Goal: Task Accomplishment & Management: Complete application form

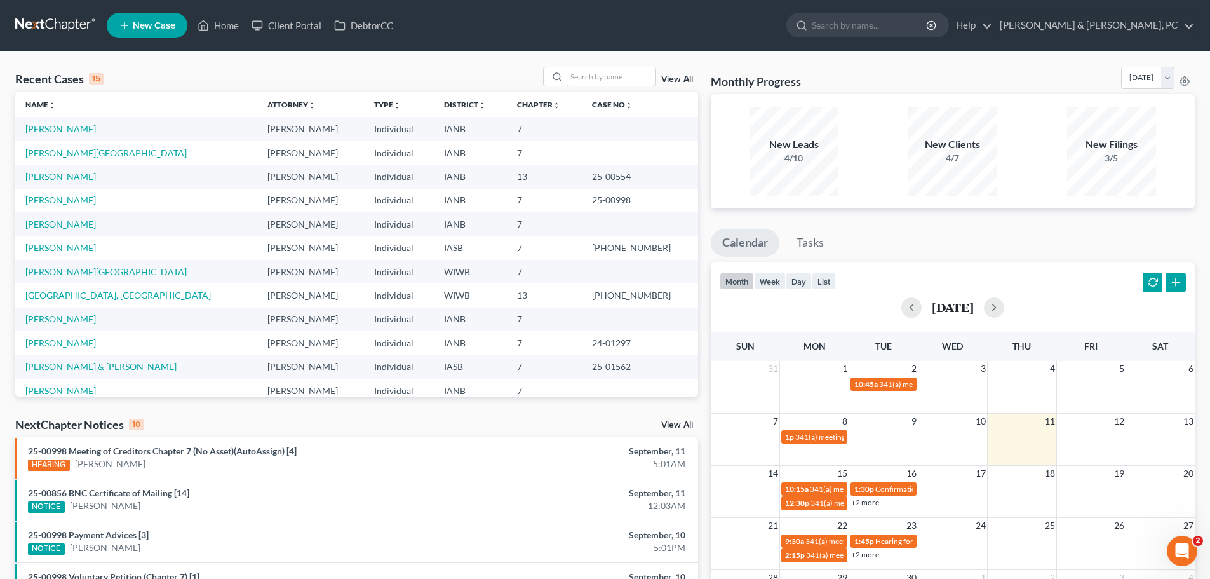
click at [589, 77] on input "search" at bounding box center [610, 76] width 89 height 18
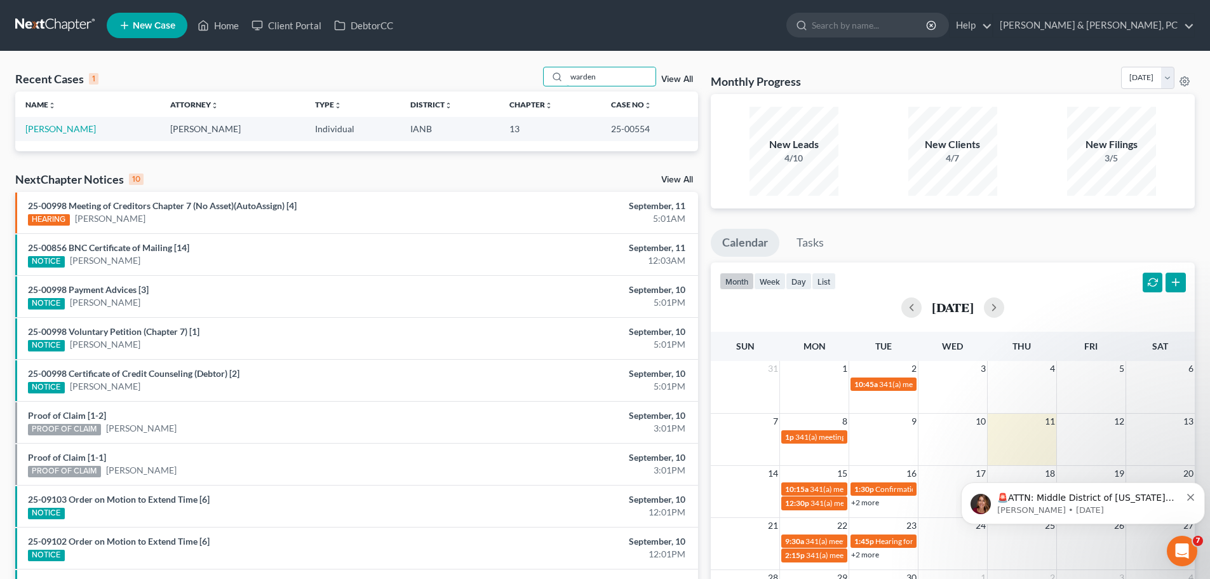
type input "warden"
click at [65, 128] on link "[PERSON_NAME]" at bounding box center [60, 128] width 70 height 11
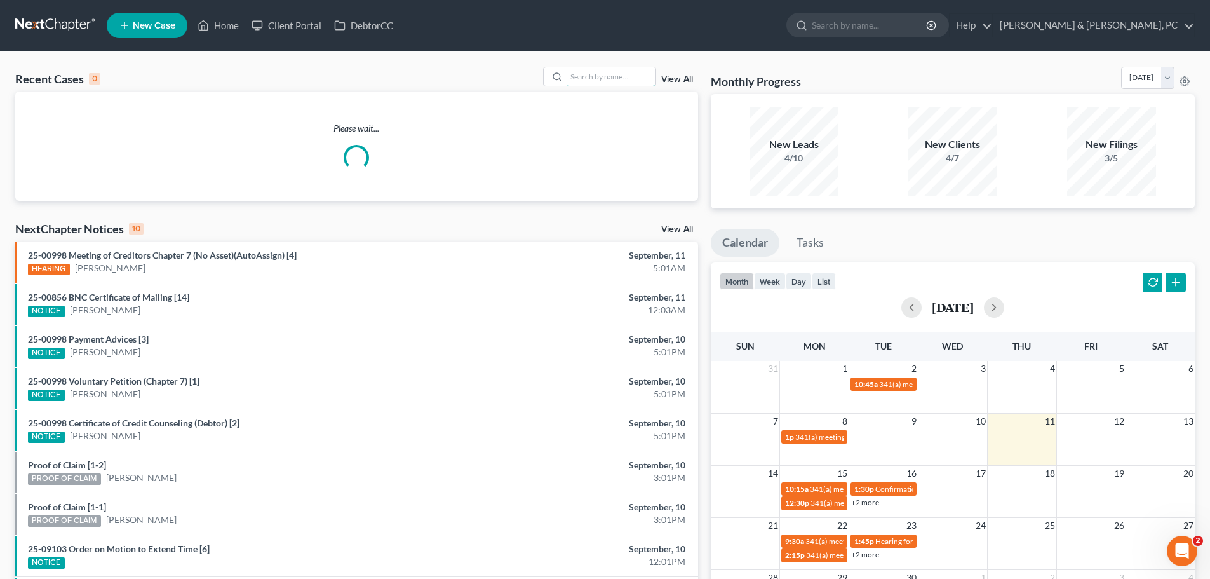
click at [597, 77] on input "search" at bounding box center [610, 76] width 89 height 18
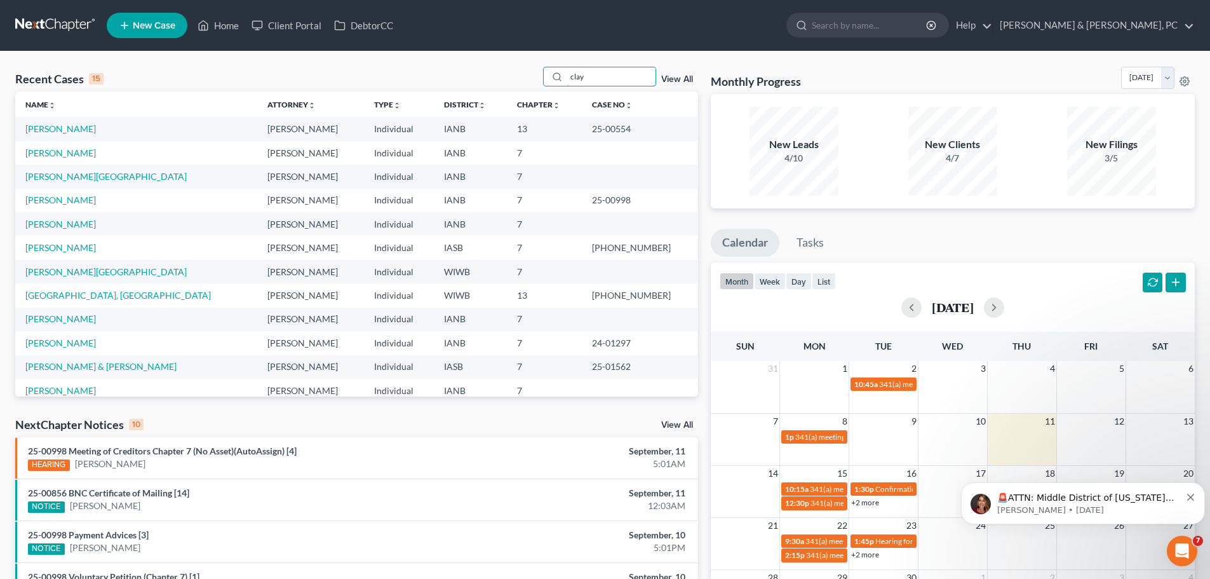
drag, startPoint x: 587, startPoint y: 76, endPoint x: 558, endPoint y: 79, distance: 29.5
click at [558, 79] on div "clay" at bounding box center [599, 77] width 113 height 20
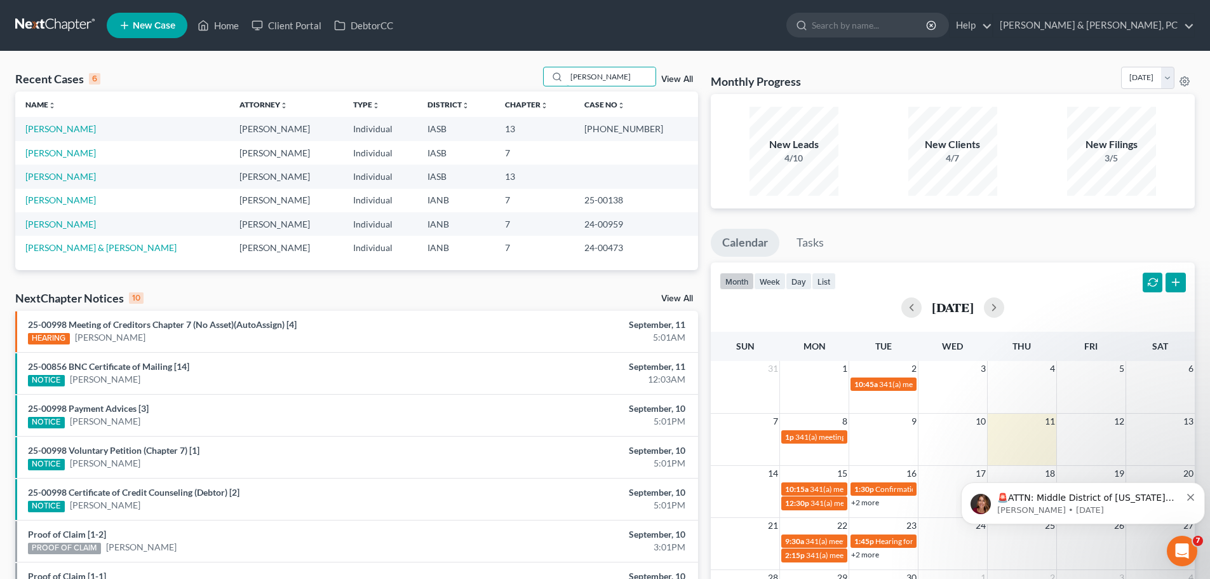
type input "[PERSON_NAME]"
click at [57, 150] on link "[PERSON_NAME]" at bounding box center [60, 152] width 70 height 11
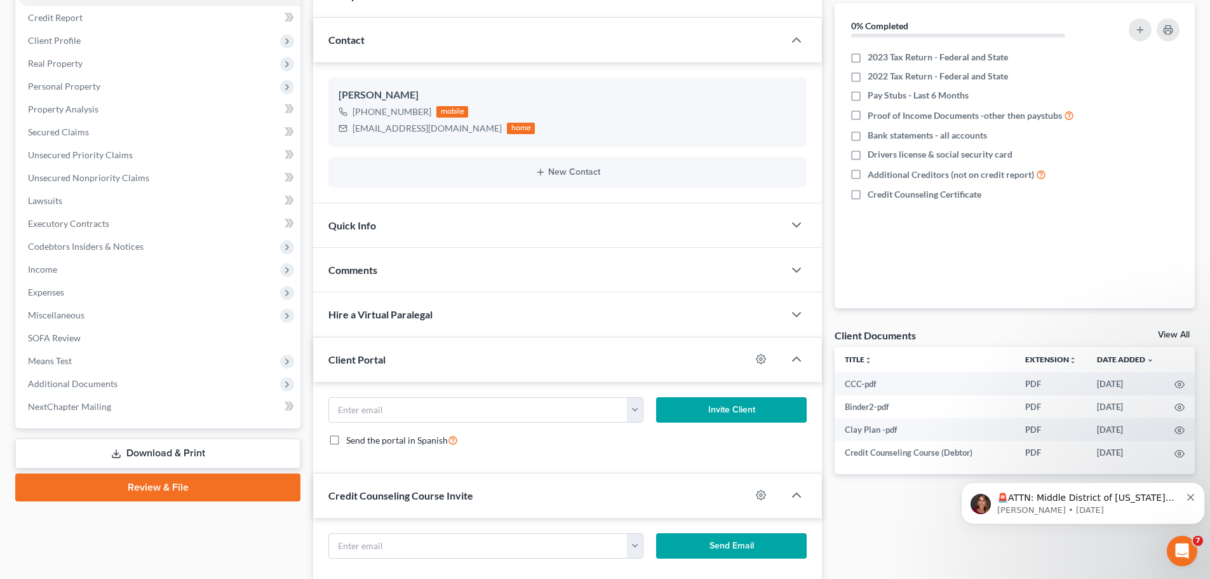
scroll to position [120, 0]
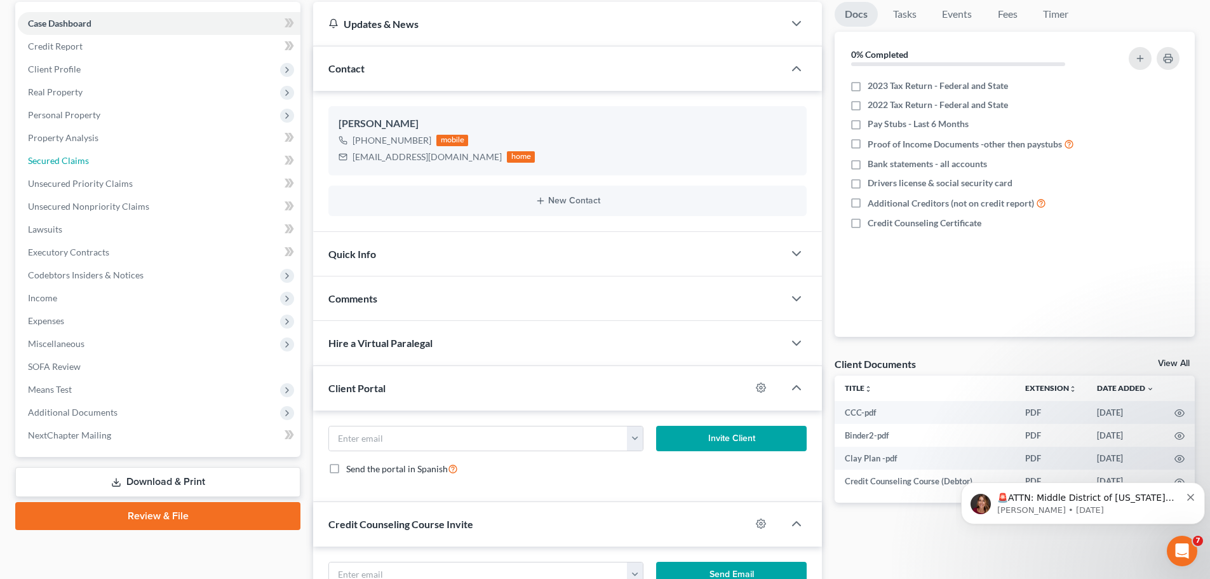
click at [64, 157] on span "Secured Claims" at bounding box center [58, 160] width 61 height 11
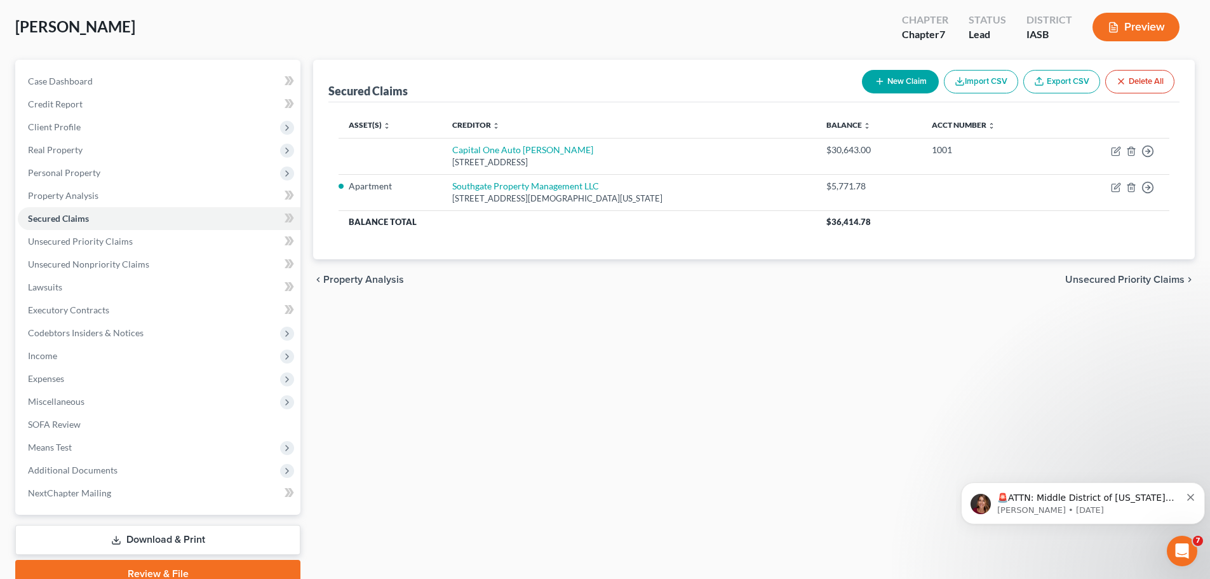
scroll to position [119, 0]
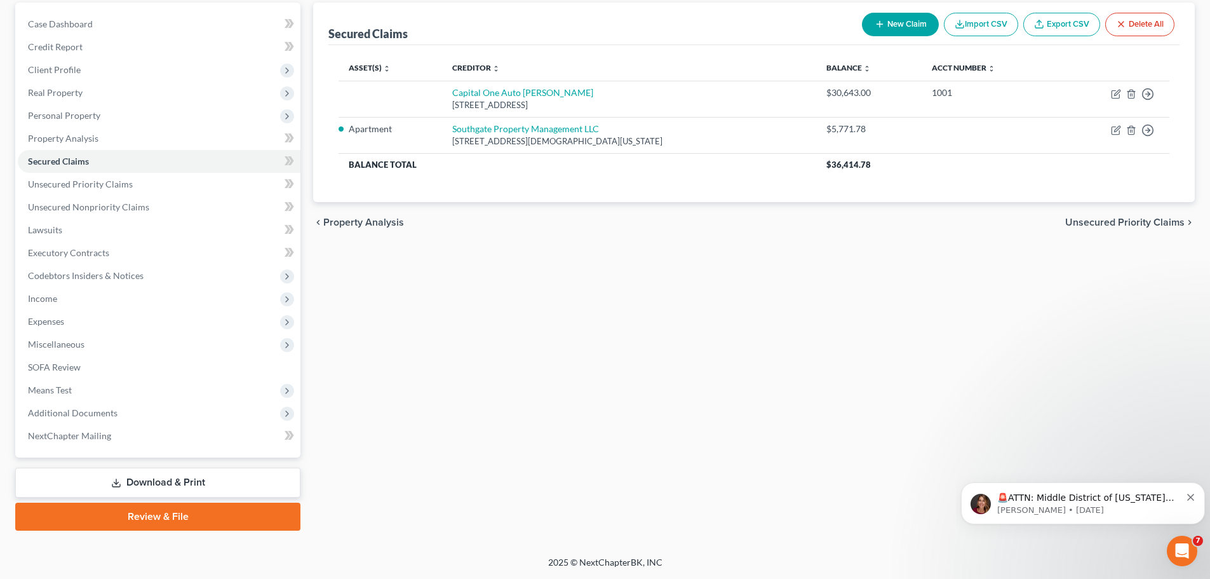
click at [136, 477] on link "Download & Print" at bounding box center [157, 482] width 285 height 30
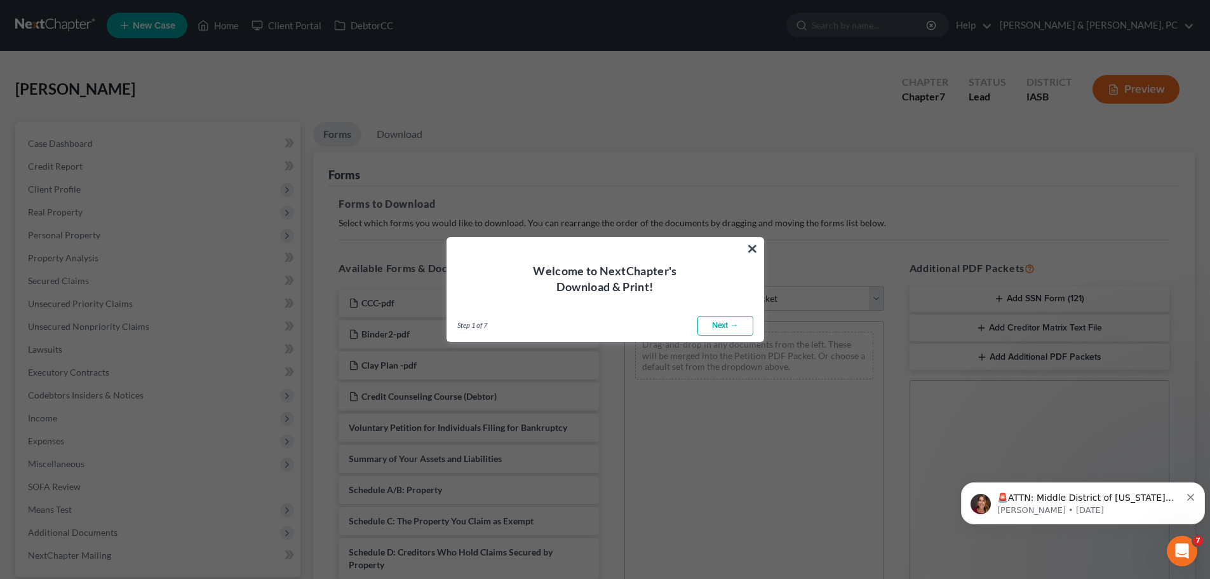
click at [749, 246] on button "×" at bounding box center [752, 248] width 12 height 20
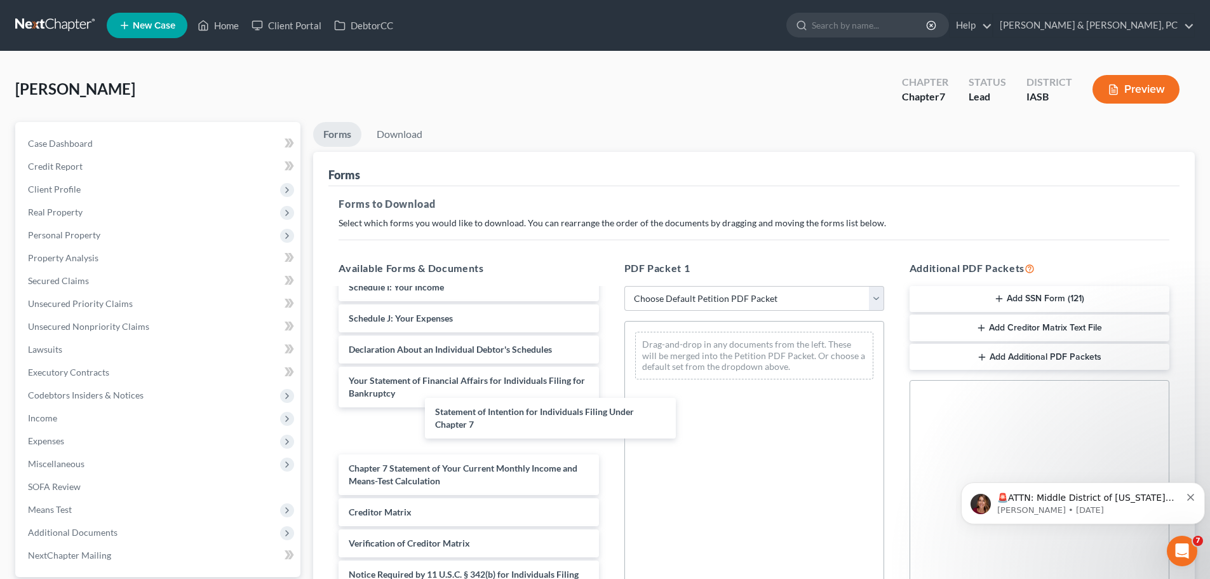
scroll to position [358, 0]
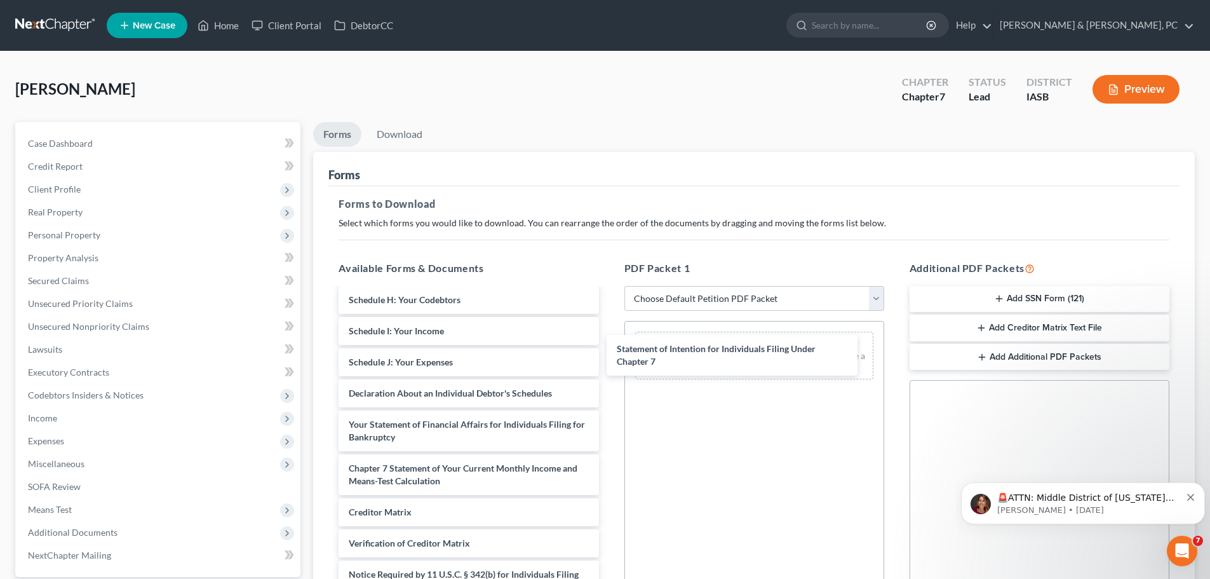
drag, startPoint x: 477, startPoint y: 427, endPoint x: 757, endPoint y: 349, distance: 290.6
click at [608, 349] on div "Statement of Intention for Individuals Filing Under Chapter 7 CCC-pdf Binder2-p…" at bounding box center [468, 281] width 280 height 701
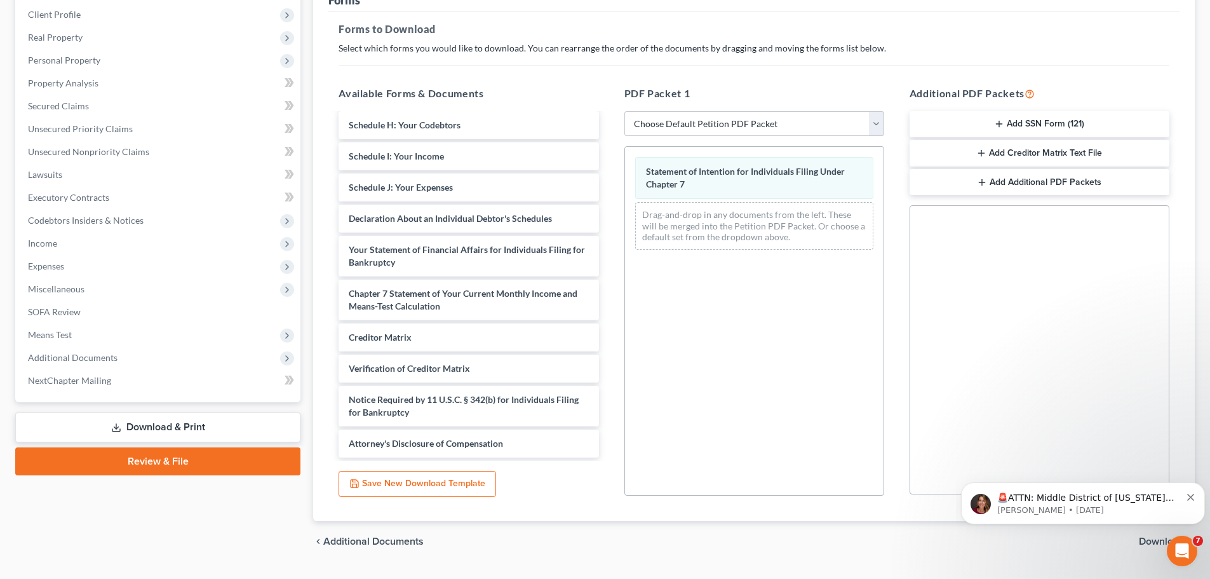
scroll to position [206, 0]
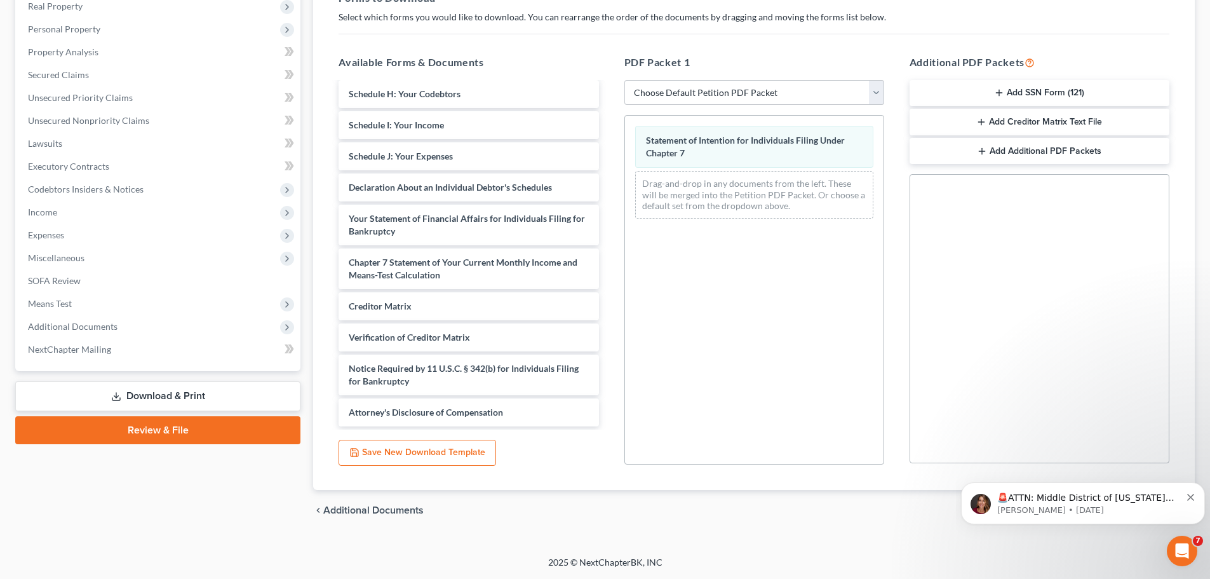
click at [845, 538] on div "Petition Navigation Case Dashboard Payments Invoices Payments Payments Credit R…" at bounding box center [604, 228] width 1179 height 625
click at [1191, 495] on icon "Dismiss notification" at bounding box center [1190, 496] width 7 height 7
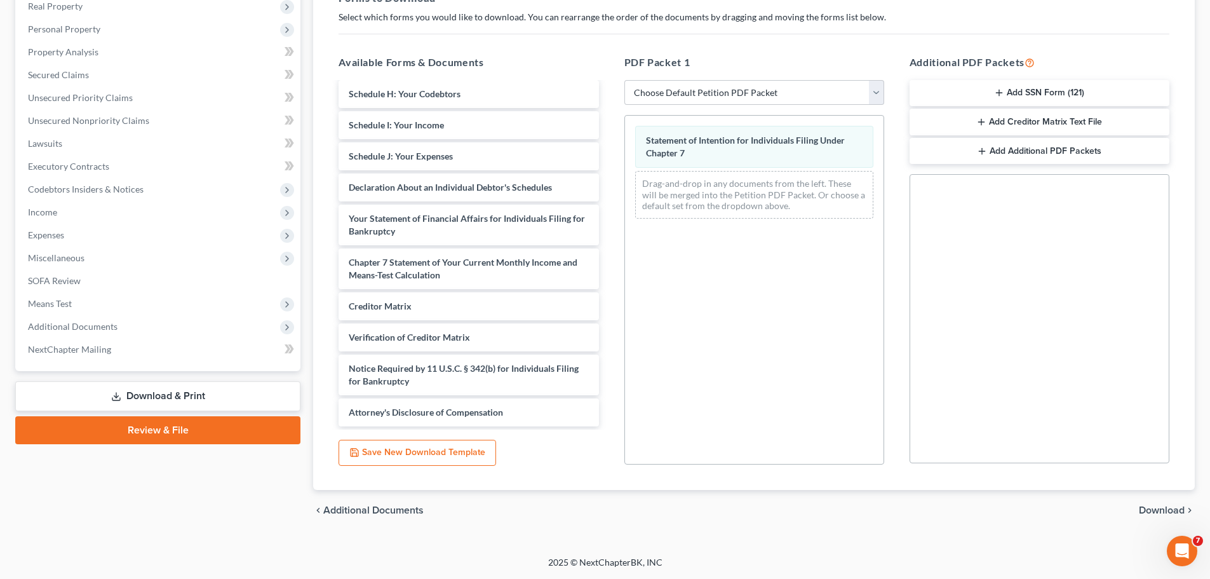
click at [1167, 509] on span "Download" at bounding box center [1162, 510] width 46 height 10
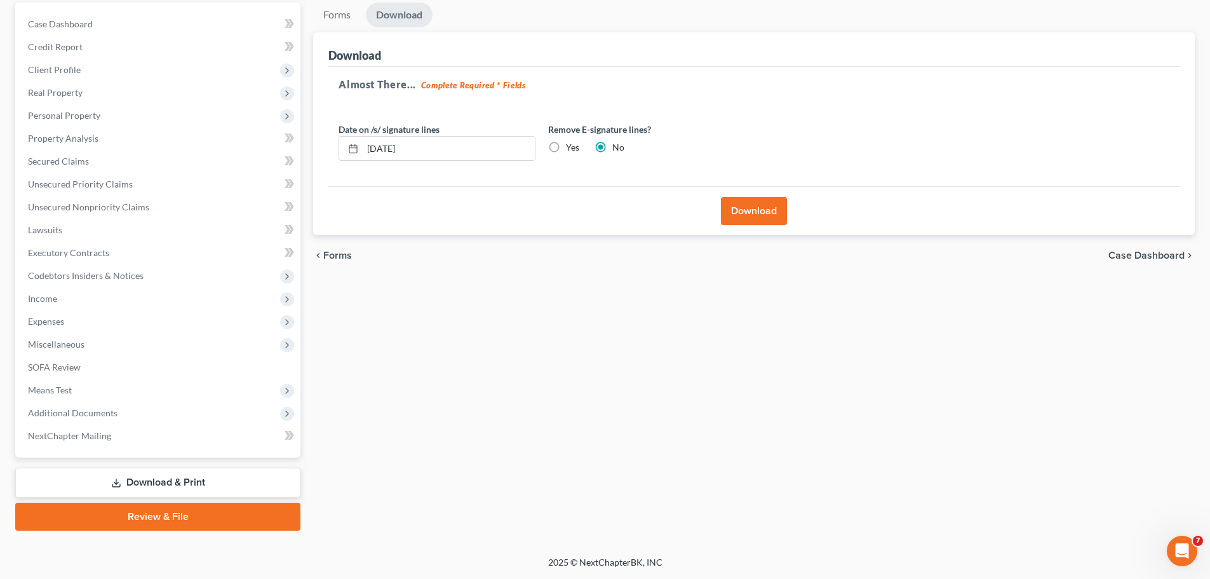
scroll to position [119, 0]
click at [767, 208] on button "Download" at bounding box center [754, 211] width 66 height 28
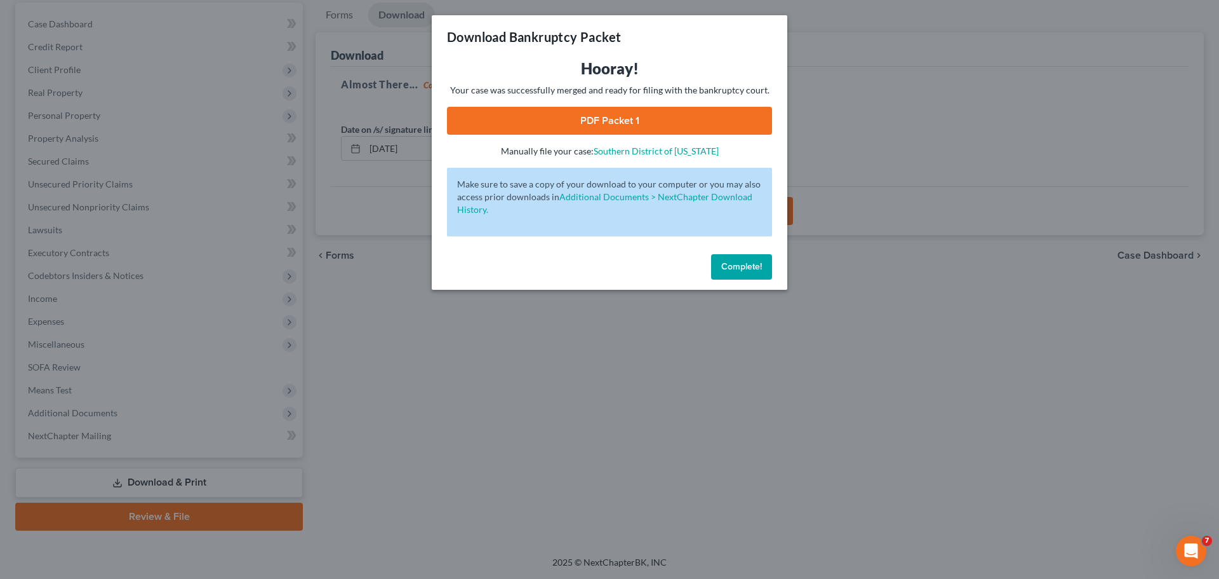
click at [611, 114] on link "PDF Packet 1" at bounding box center [609, 121] width 325 height 28
click at [741, 271] on span "Complete!" at bounding box center [741, 266] width 41 height 11
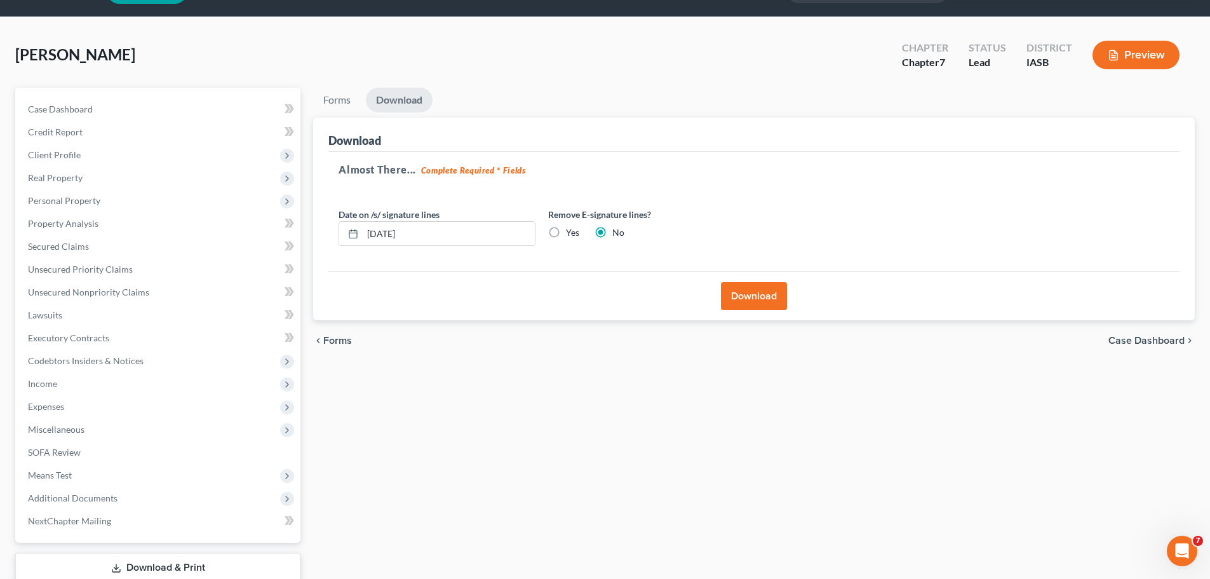
scroll to position [64, 0]
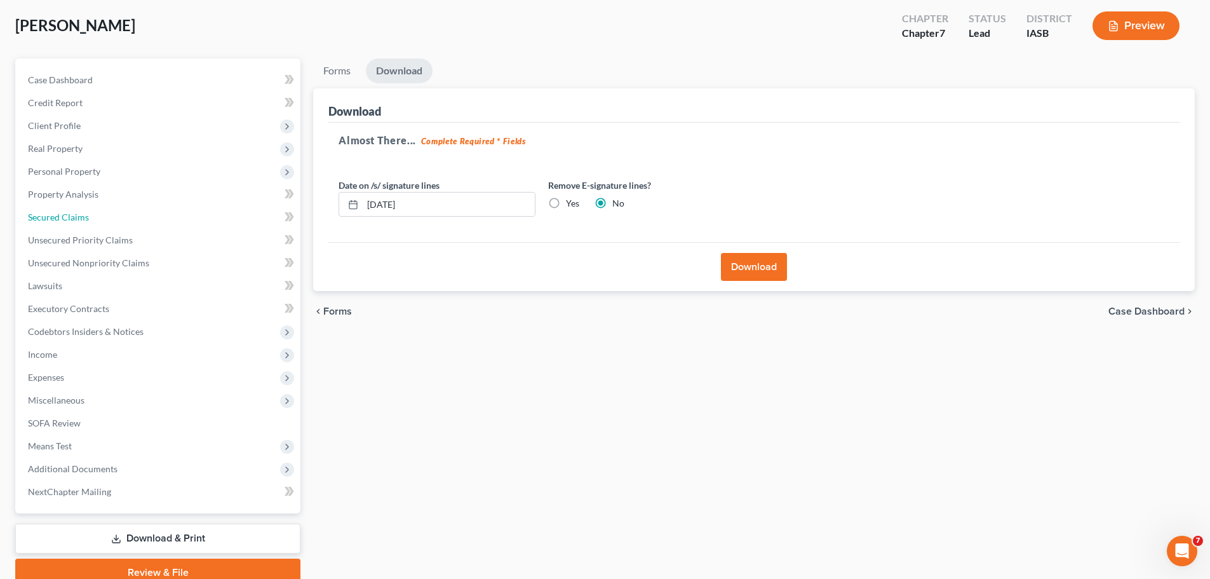
click at [67, 214] on span "Secured Claims" at bounding box center [58, 216] width 61 height 11
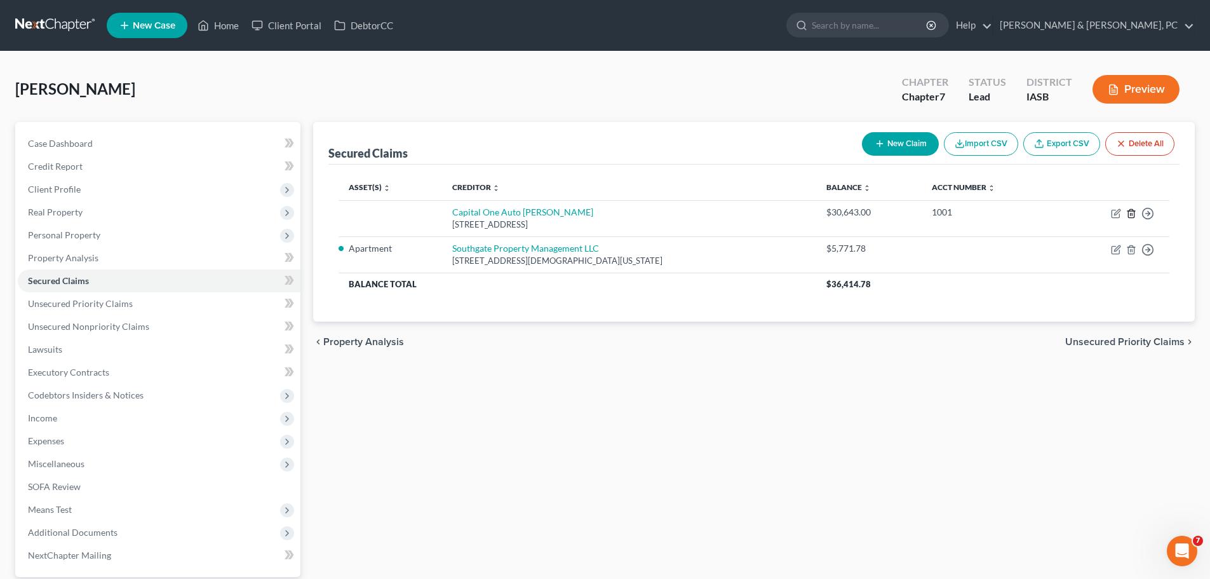
click at [1129, 212] on icon "button" at bounding box center [1131, 213] width 10 height 10
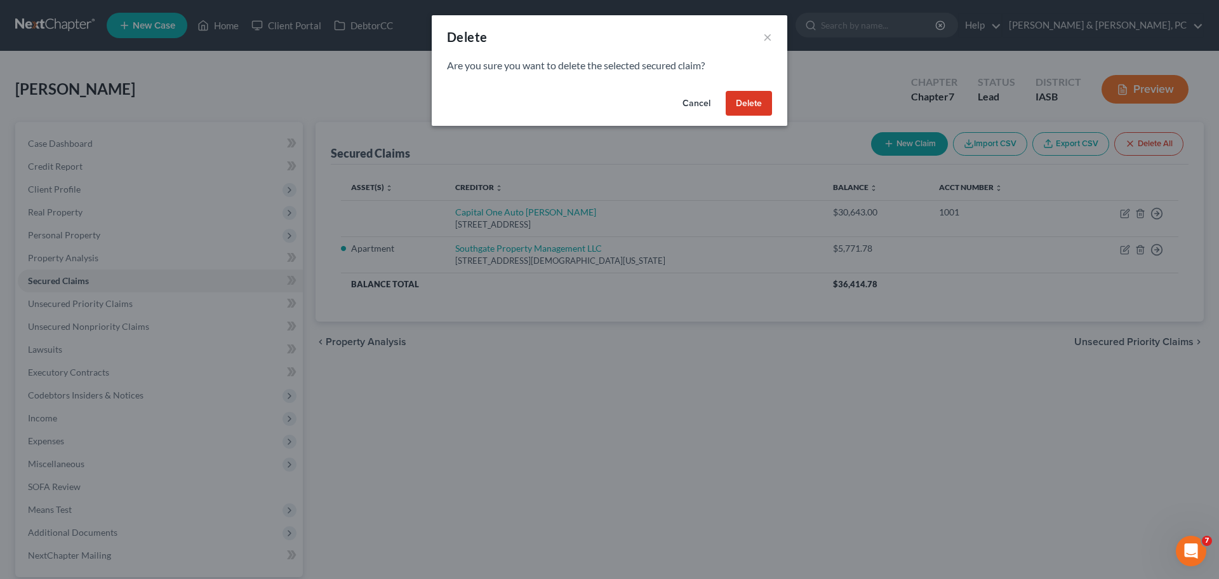
click at [751, 99] on button "Delete" at bounding box center [749, 103] width 46 height 25
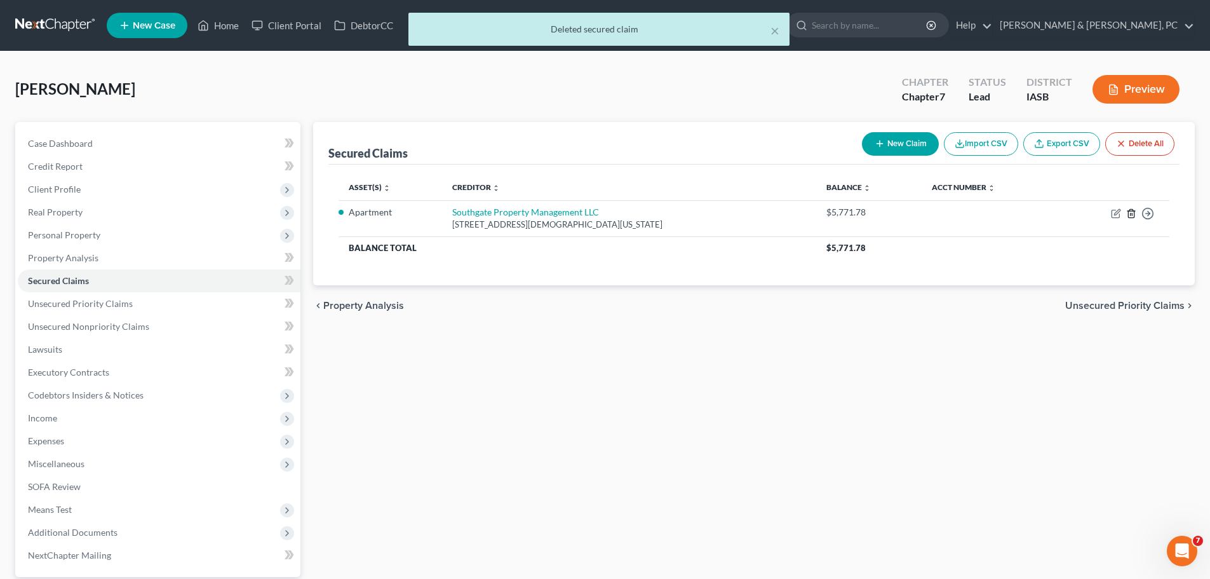
click at [1130, 212] on icon "button" at bounding box center [1131, 213] width 10 height 10
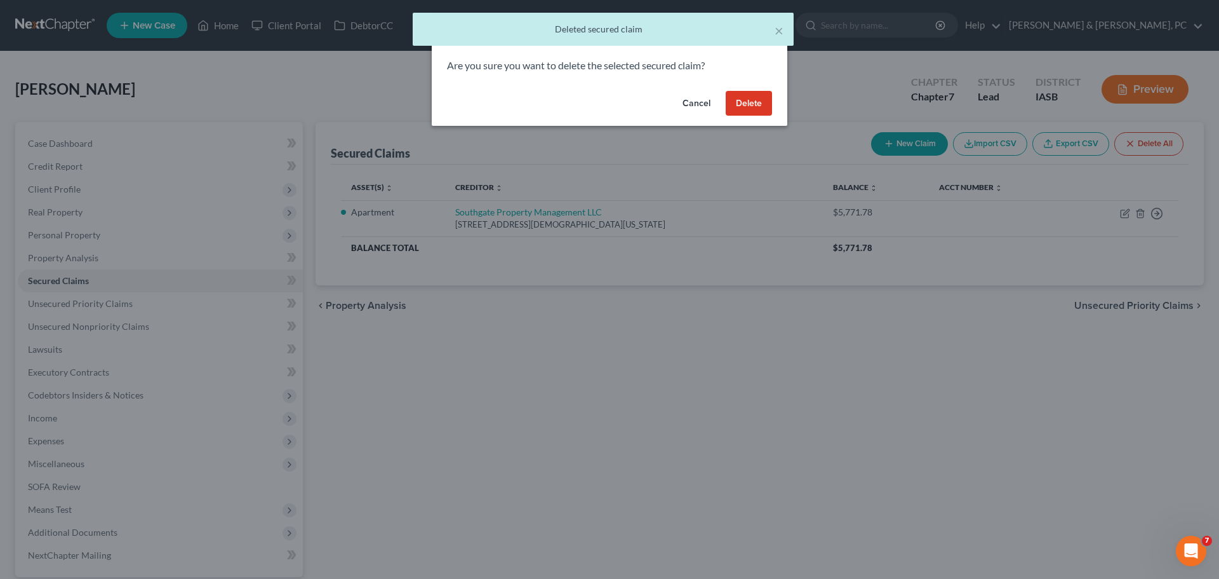
click at [739, 93] on button "Delete" at bounding box center [749, 103] width 46 height 25
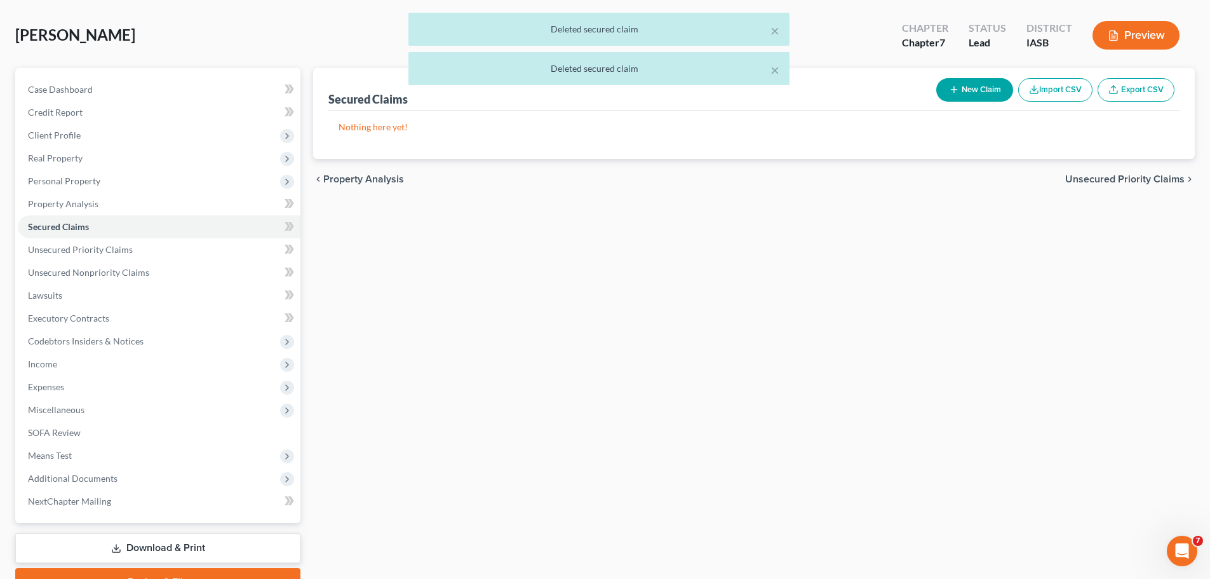
scroll to position [119, 0]
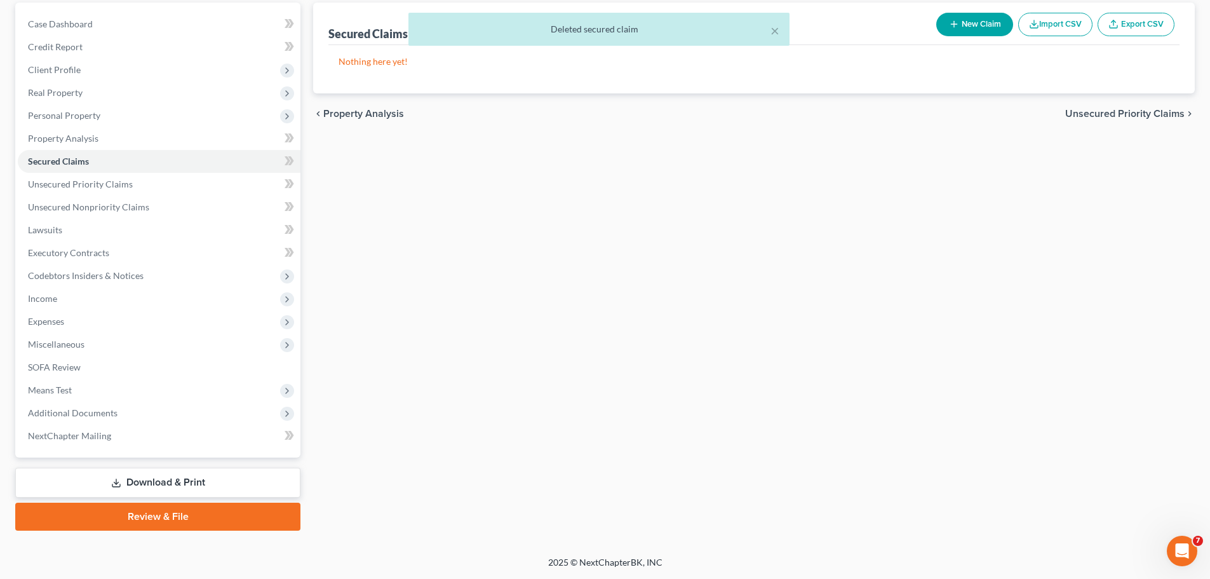
click at [161, 483] on link "Download & Print" at bounding box center [157, 482] width 285 height 30
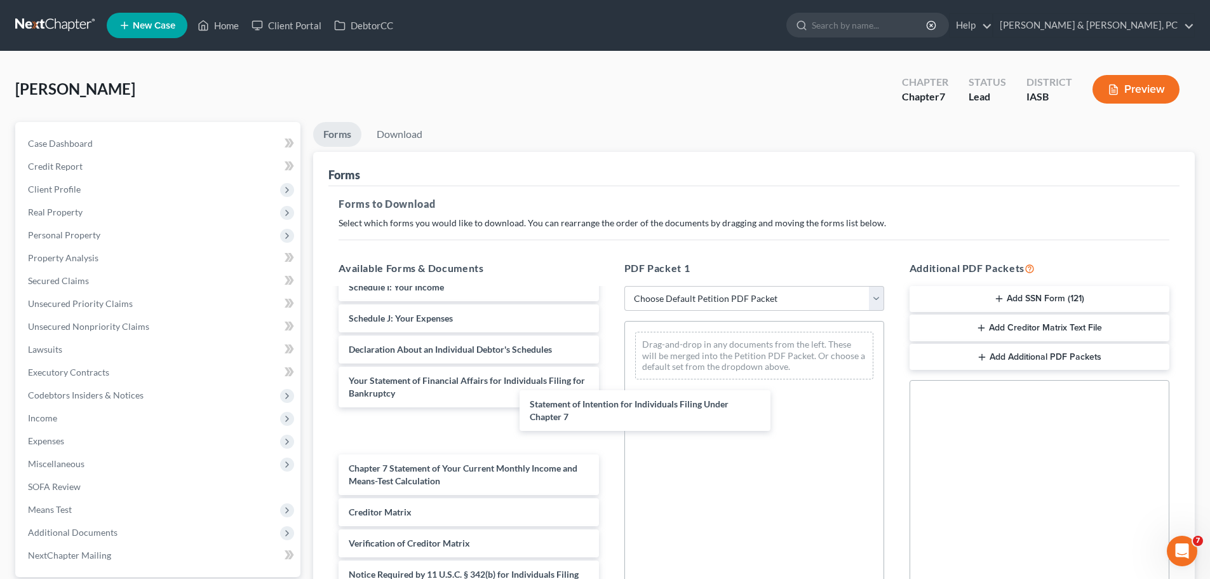
scroll to position [358, 0]
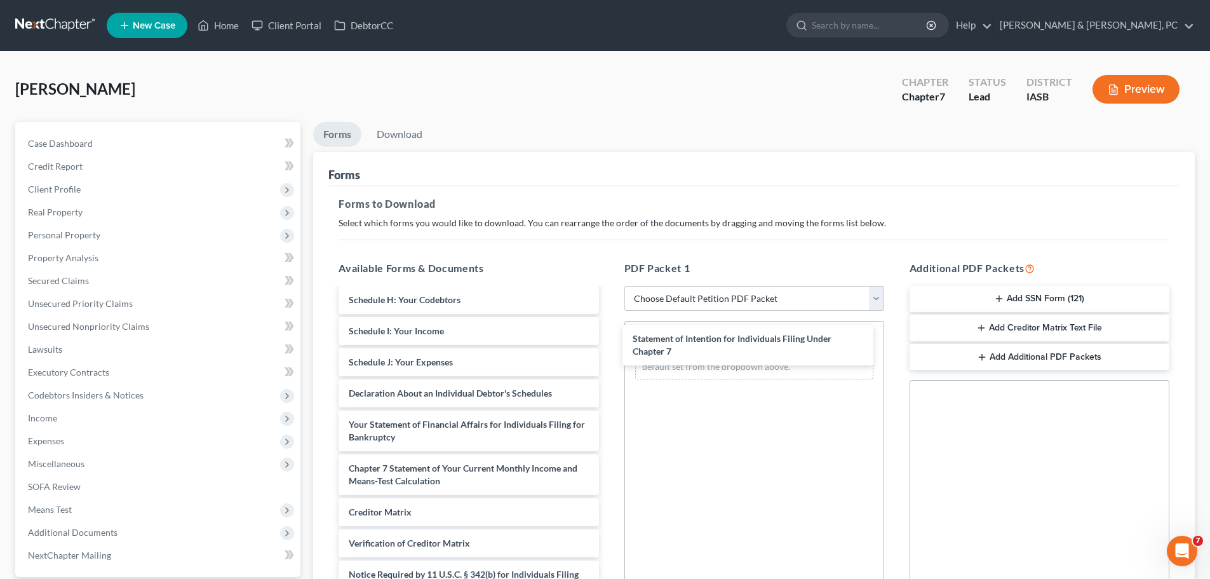
drag, startPoint x: 424, startPoint y: 432, endPoint x: 707, endPoint y: 347, distance: 296.5
click at [608, 347] on div "Statement of Intention for Individuals Filing Under Chapter 7 CCC-pdf Binder2-p…" at bounding box center [468, 281] width 280 height 701
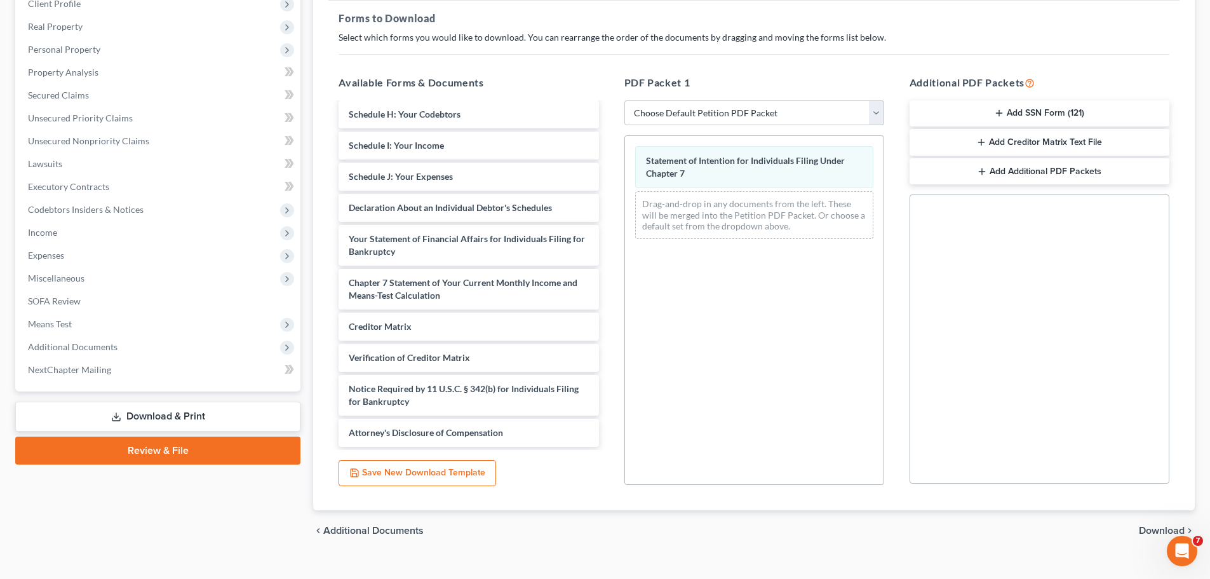
scroll to position [206, 0]
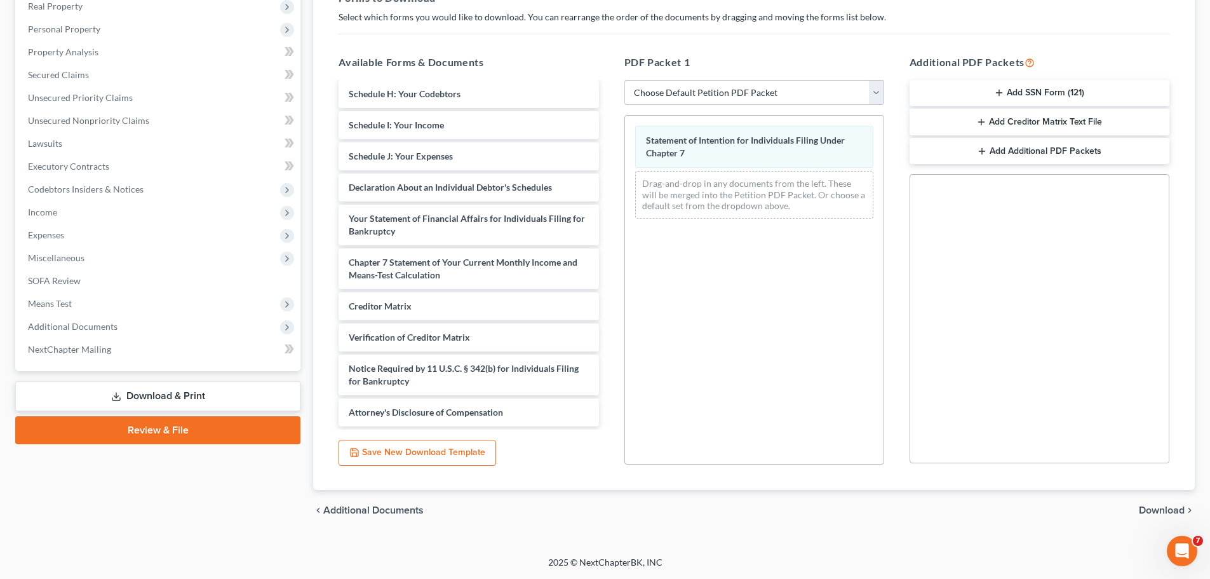
click at [1153, 511] on span "Download" at bounding box center [1162, 510] width 46 height 10
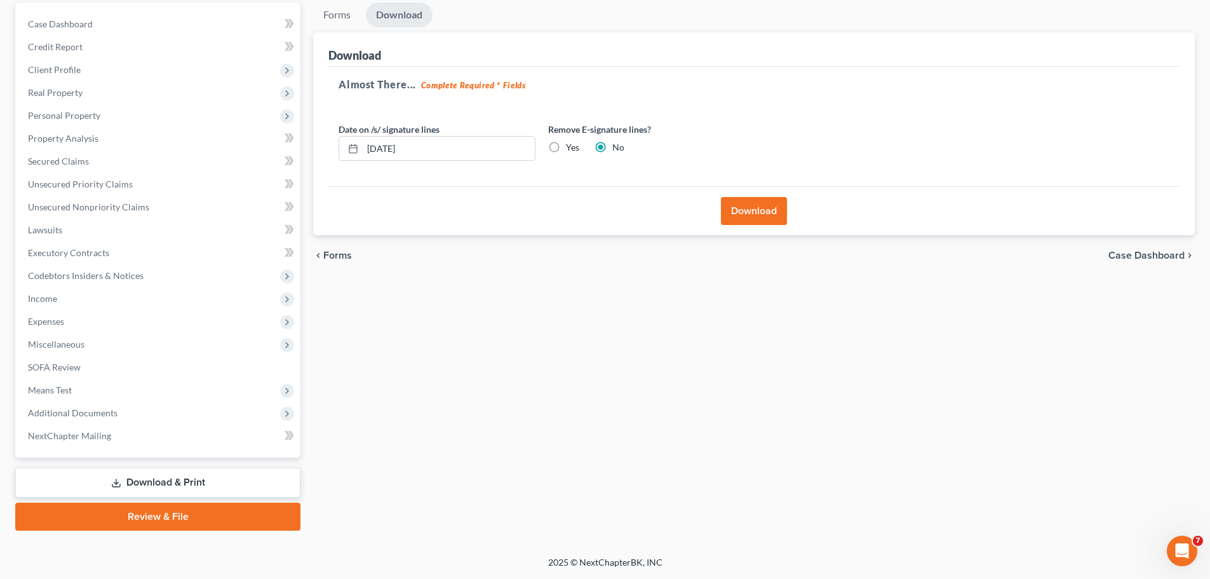
click at [755, 213] on button "Download" at bounding box center [754, 211] width 66 height 28
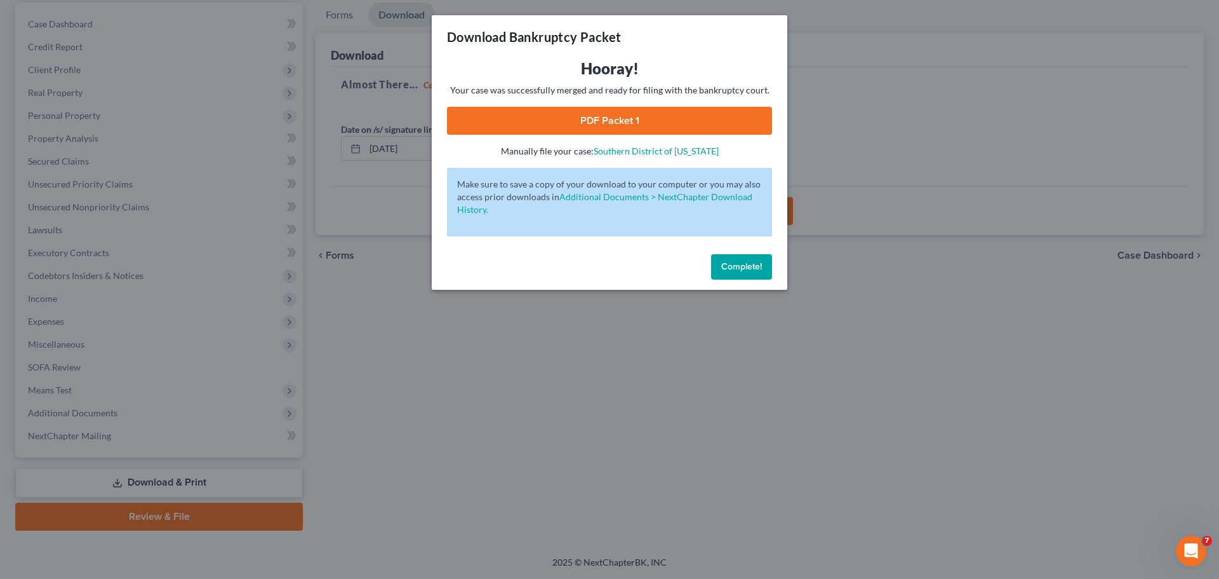
click at [636, 113] on link "PDF Packet 1" at bounding box center [609, 121] width 325 height 28
drag, startPoint x: 728, startPoint y: 272, endPoint x: 671, endPoint y: 229, distance: 72.5
click at [728, 272] on button "Complete!" at bounding box center [741, 266] width 61 height 25
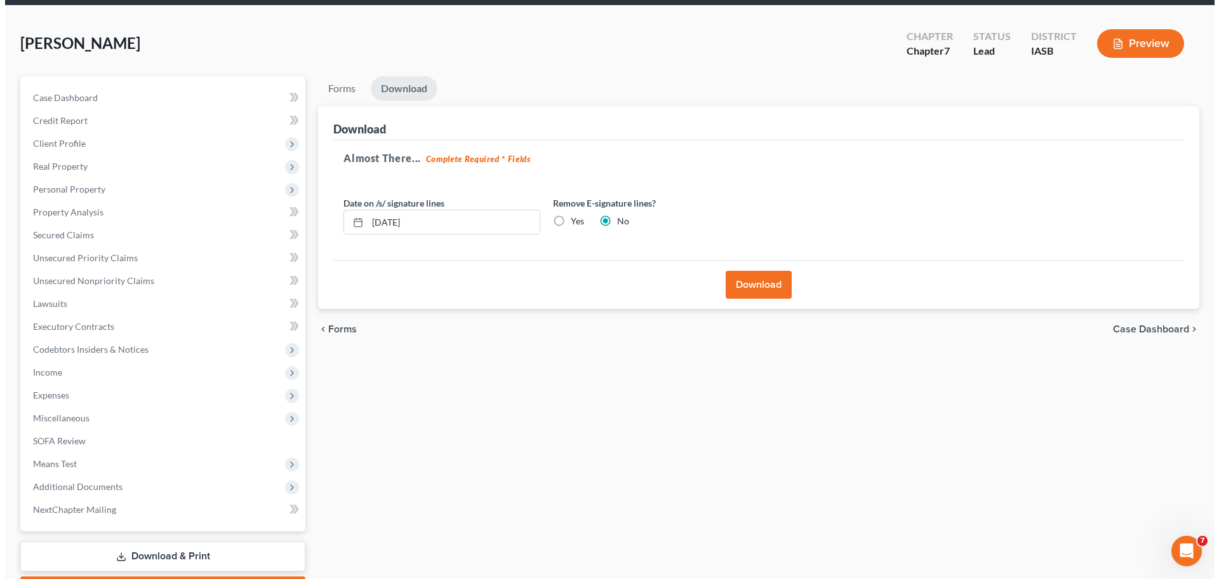
scroll to position [0, 0]
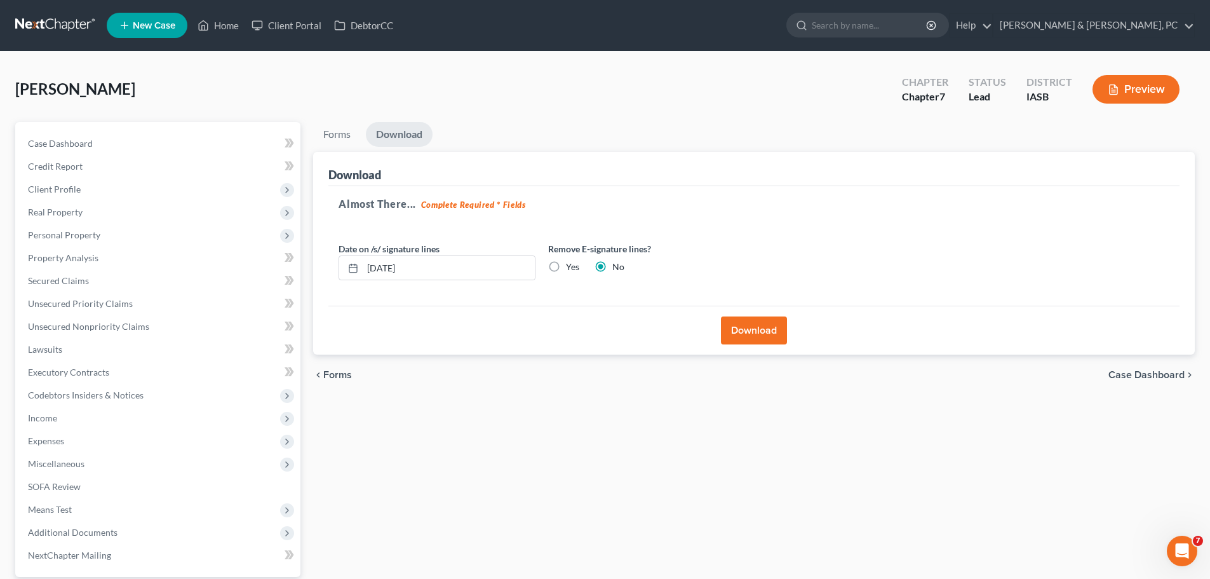
click at [927, 20] on input "search" at bounding box center [870, 24] width 116 height 23
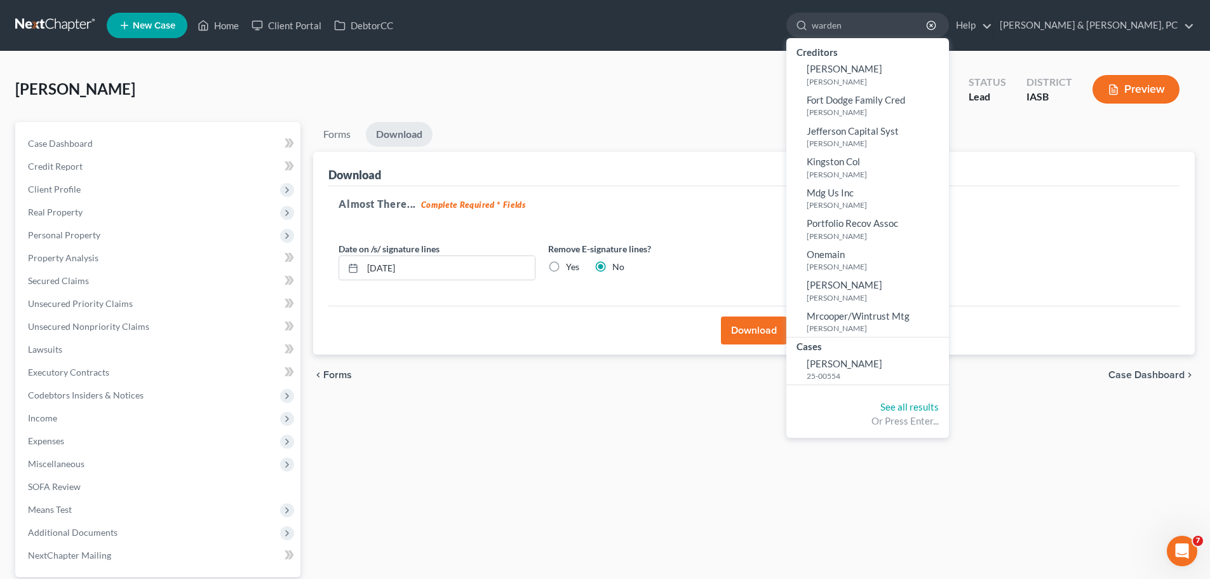
type input "warden"
click at [939, 374] on small "25-00554" at bounding box center [876, 375] width 139 height 11
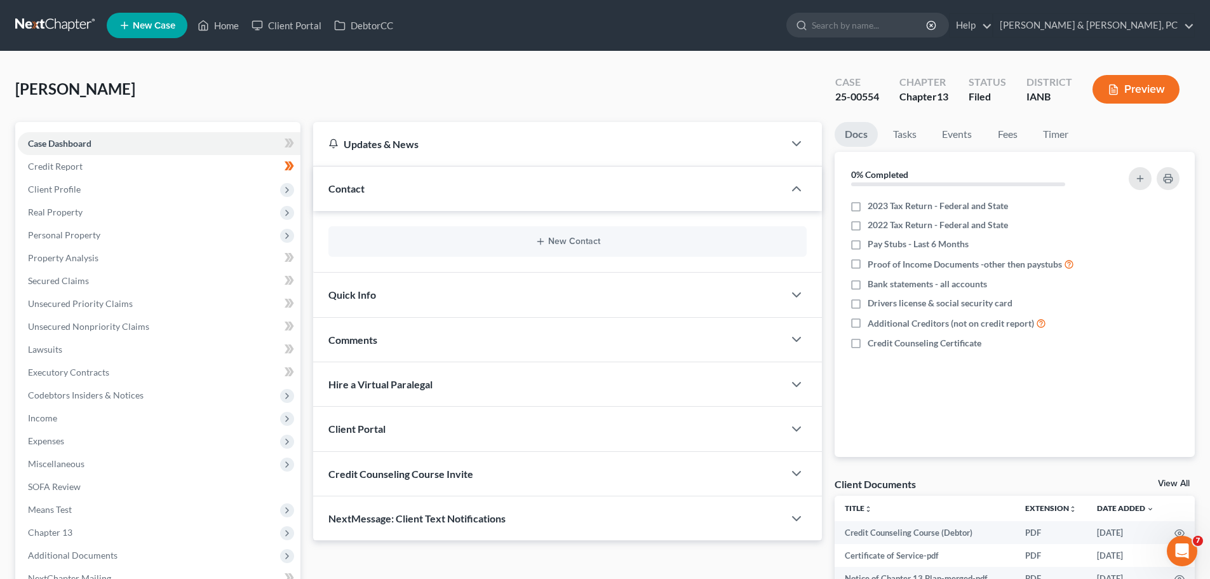
click at [63, 184] on span "Client Profile" at bounding box center [54, 189] width 53 height 11
click at [911, 100] on div "Chapter 13" at bounding box center [923, 97] width 49 height 15
click at [918, 88] on div "Chapter" at bounding box center [923, 82] width 49 height 15
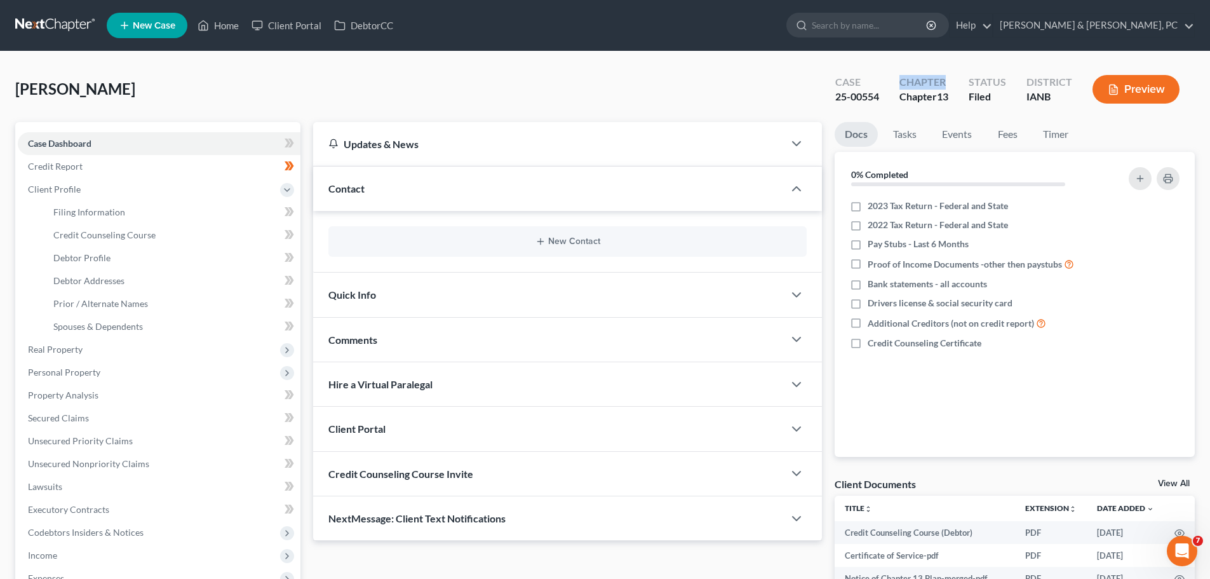
click at [918, 88] on div "Chapter" at bounding box center [923, 82] width 49 height 15
click at [928, 96] on div "Chapter 13" at bounding box center [923, 97] width 49 height 15
click at [76, 140] on span "Case Dashboard" at bounding box center [60, 143] width 64 height 11
click at [91, 215] on span "Filing Information" at bounding box center [89, 211] width 72 height 11
select select "1"
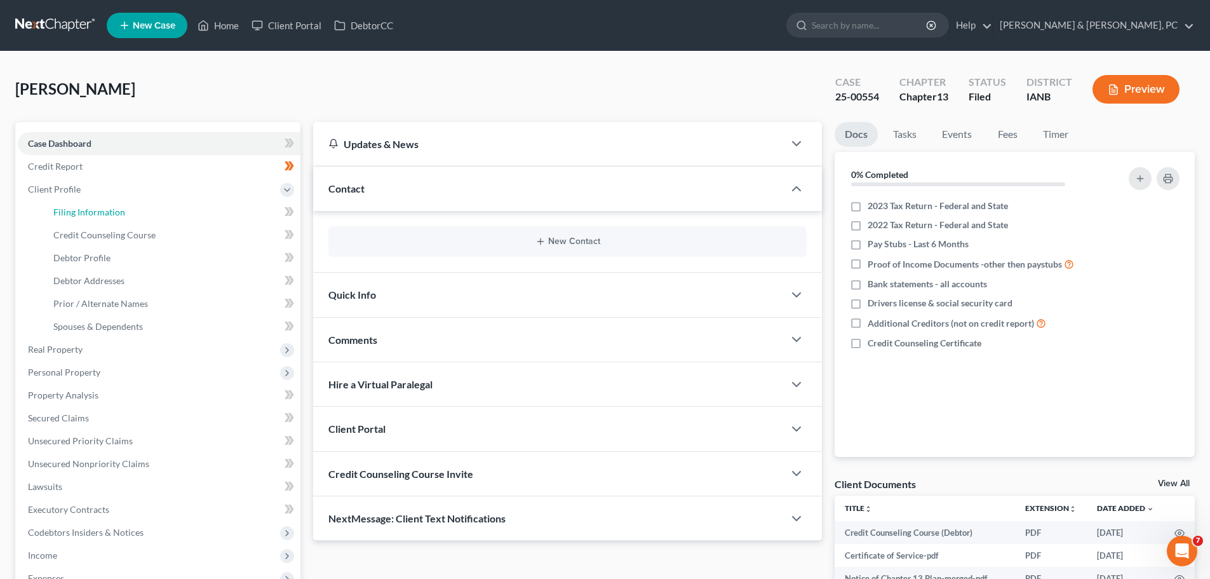
select select "0"
select select "3"
select select "16"
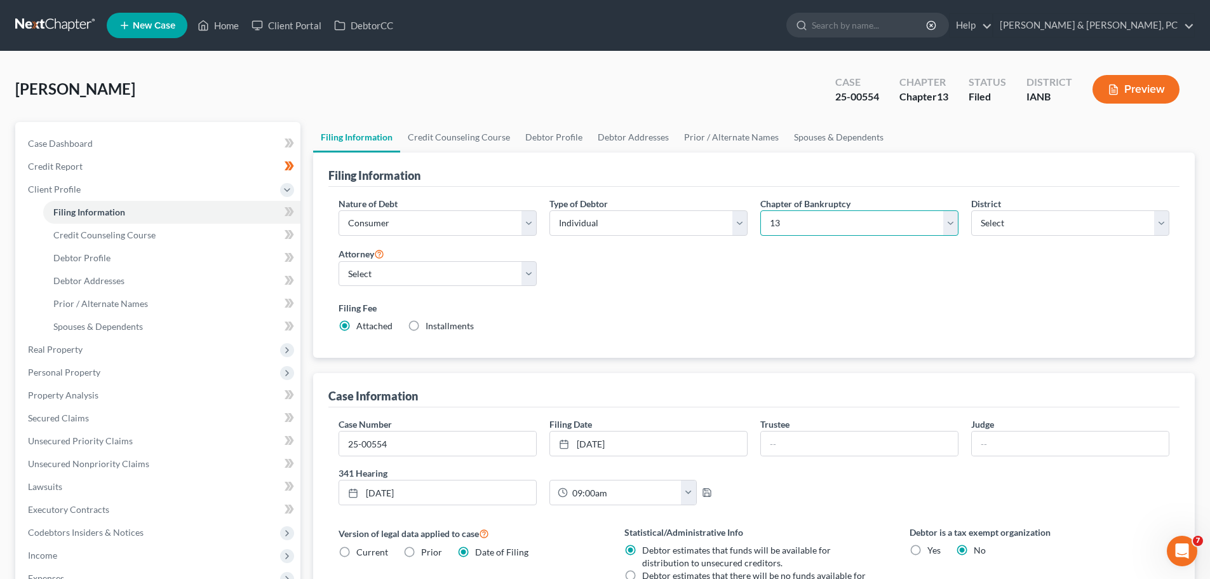
click at [948, 222] on select "Select 7 11 12 13" at bounding box center [859, 222] width 198 height 25
select select "0"
click at [760, 210] on select "Select 7 11 12 13" at bounding box center [859, 222] width 198 height 25
click at [77, 413] on span "Secured Claims" at bounding box center [58, 417] width 61 height 11
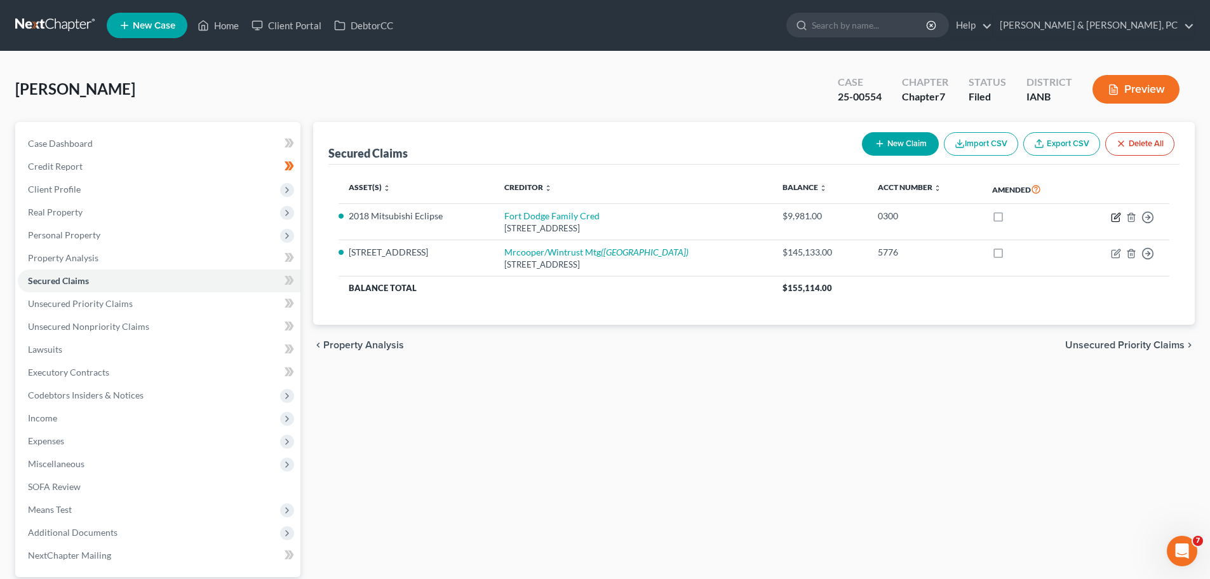
click at [1114, 216] on icon "button" at bounding box center [1116, 217] width 10 height 10
select select "16"
select select "0"
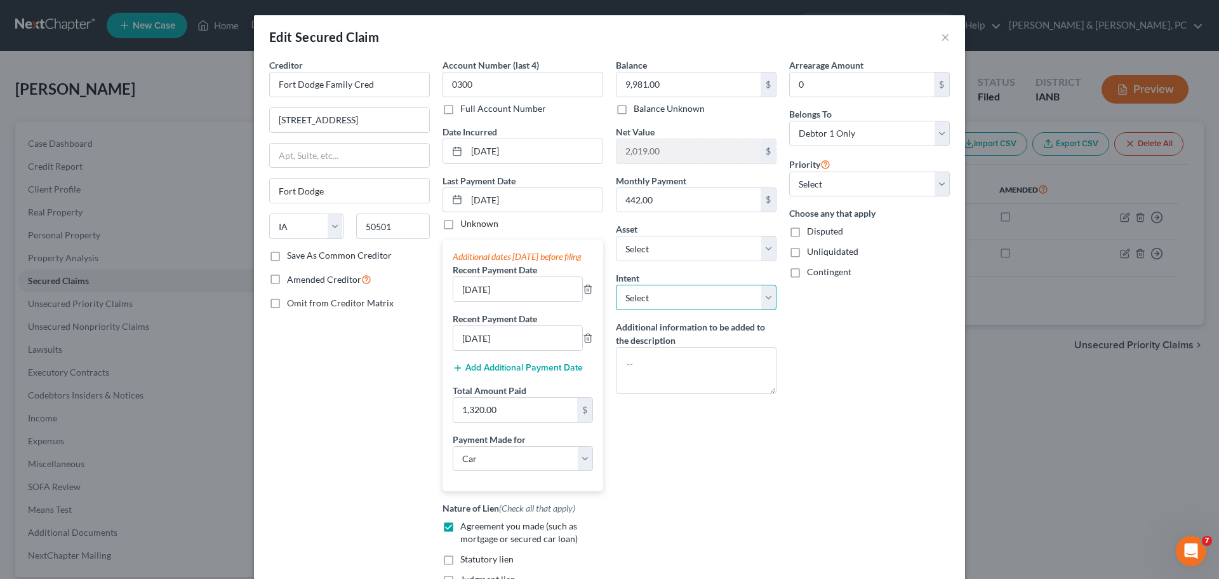
click at [763, 294] on select "Select Surrender Redeem Reaffirm Avoid Other" at bounding box center [696, 297] width 161 height 25
select select "4"
click at [616, 285] on select "Select Surrender Redeem Reaffirm Avoid Other" at bounding box center [696, 297] width 161 height 25
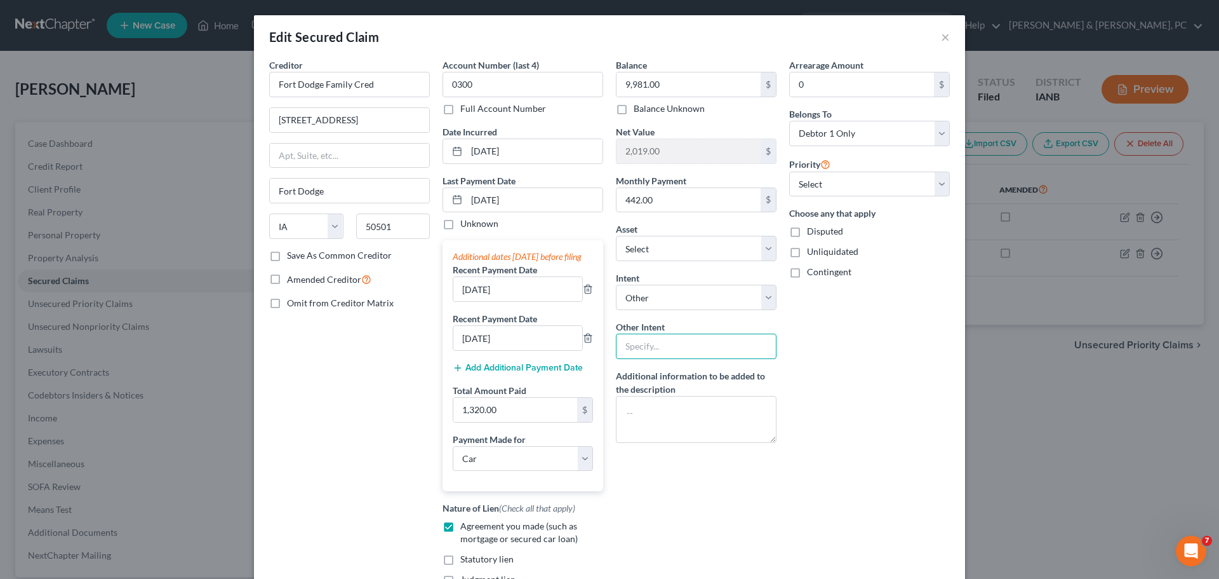
click at [637, 351] on input "text" at bounding box center [696, 345] width 161 height 25
type input "continue making payments"
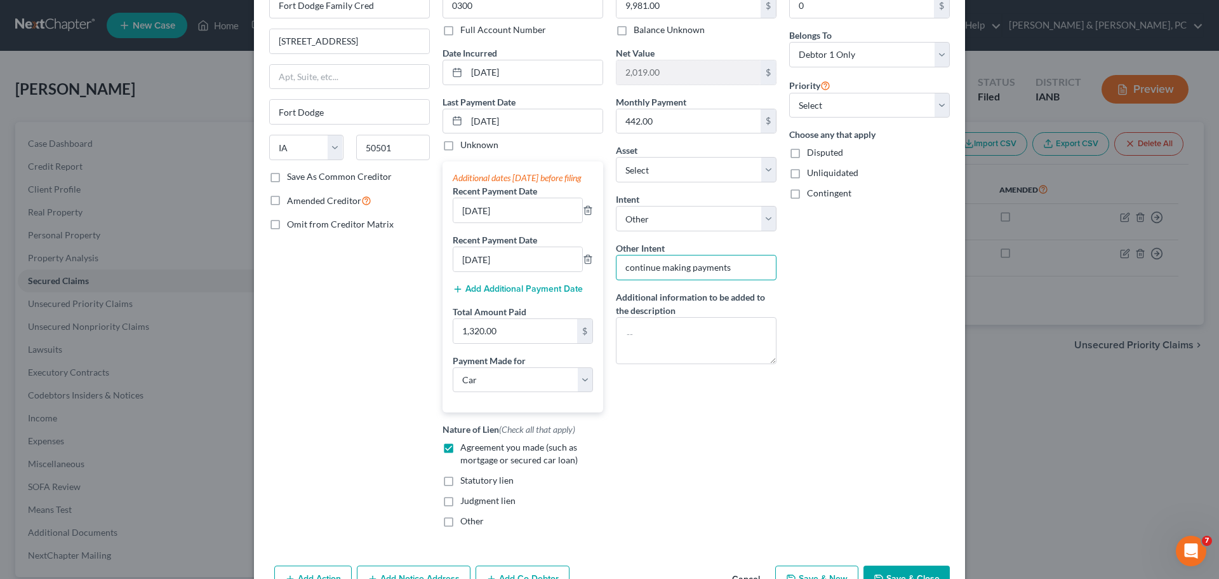
scroll to position [167, 0]
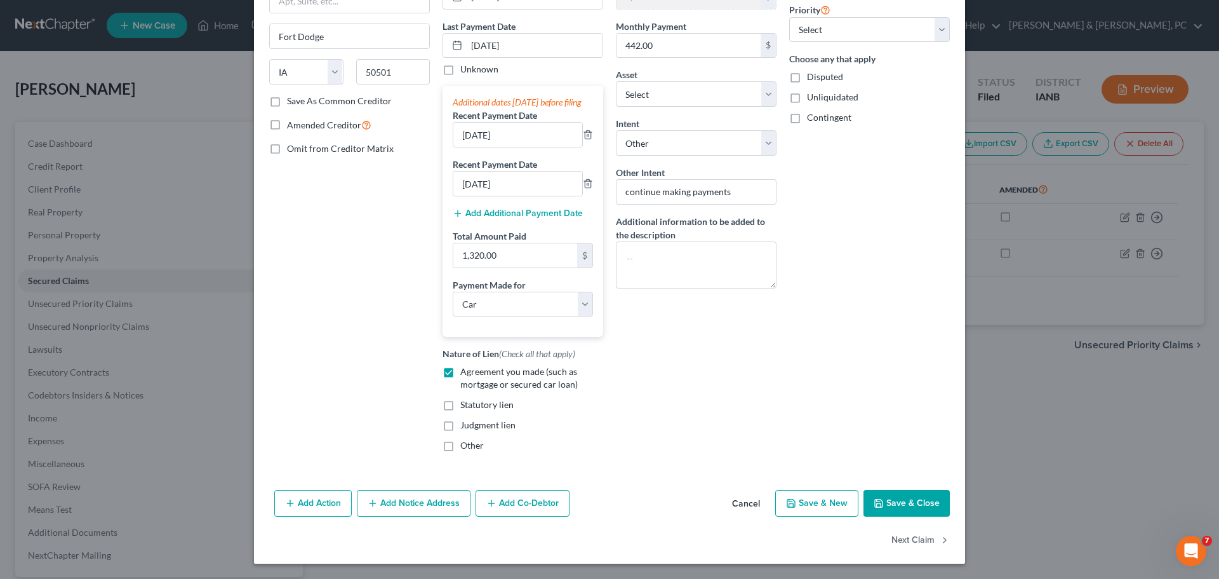
click at [893, 504] on button "Save & Close" at bounding box center [907, 503] width 86 height 27
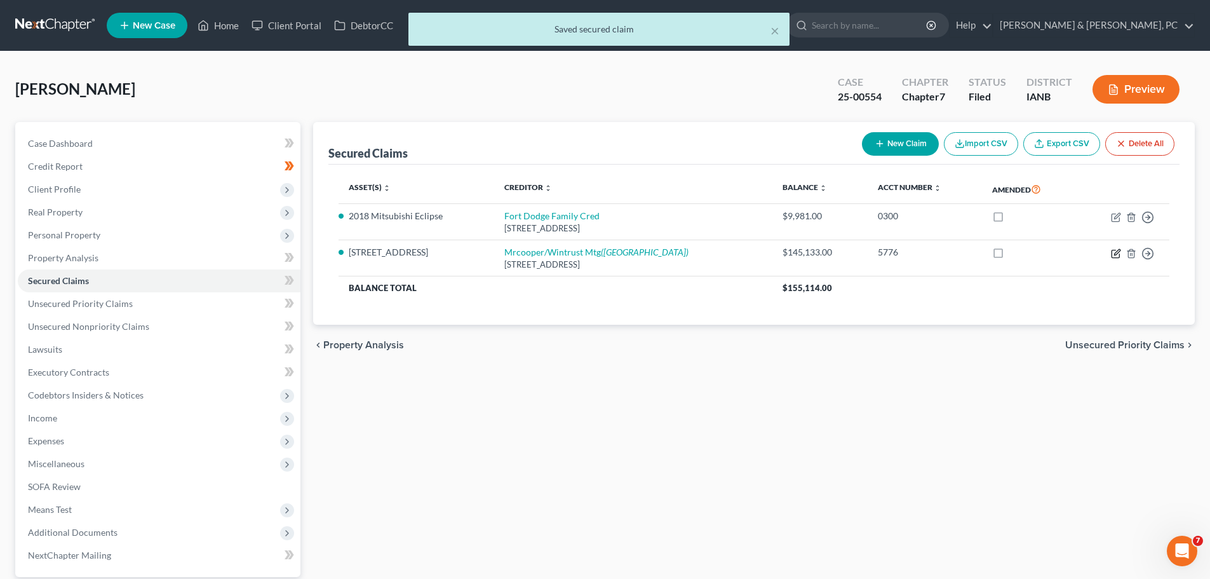
click at [1115, 252] on icon "button" at bounding box center [1116, 253] width 10 height 10
select select "45"
select select "7"
select select "0"
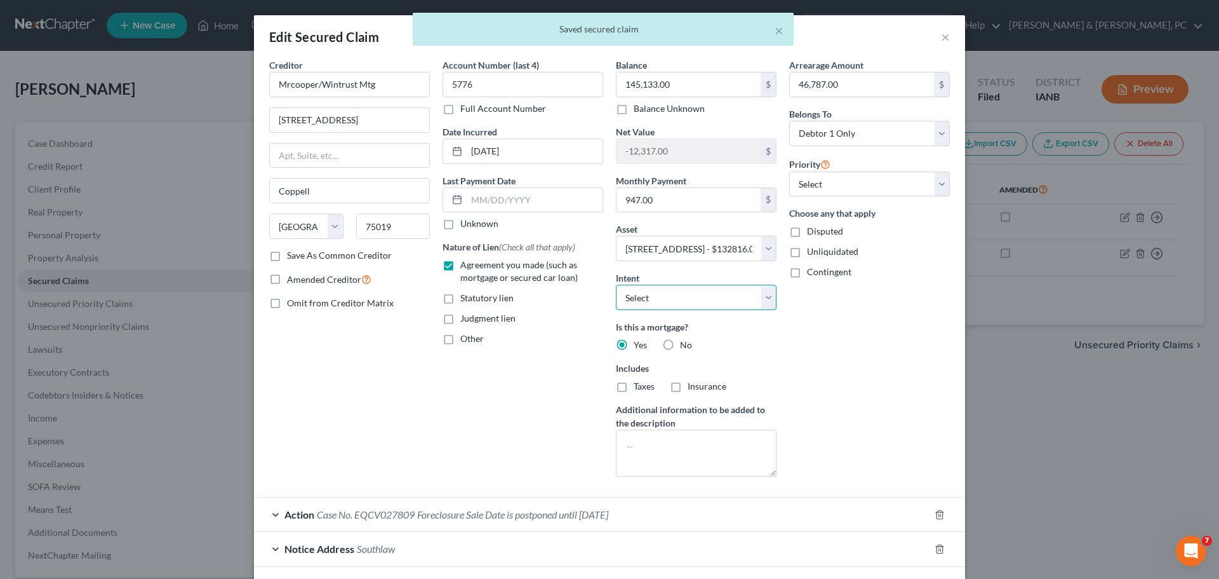
click at [761, 296] on select "Select Surrender Redeem Reaffirm Avoid Other" at bounding box center [696, 297] width 161 height 25
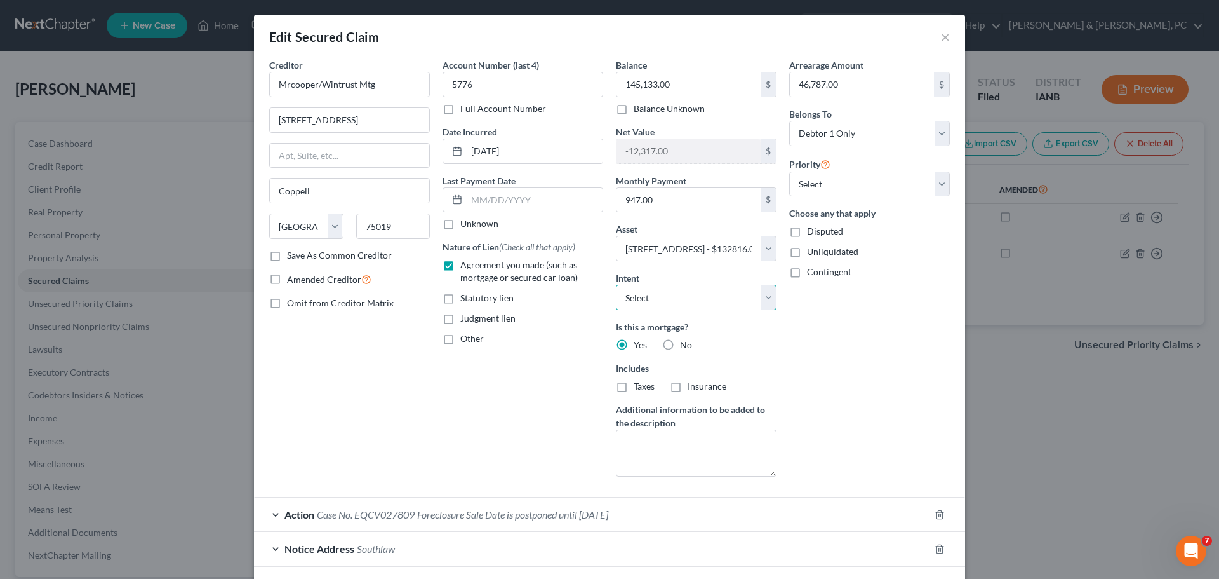
select select "2"
click at [616, 285] on select "Select Surrender Redeem Reaffirm Avoid Other" at bounding box center [696, 297] width 161 height 25
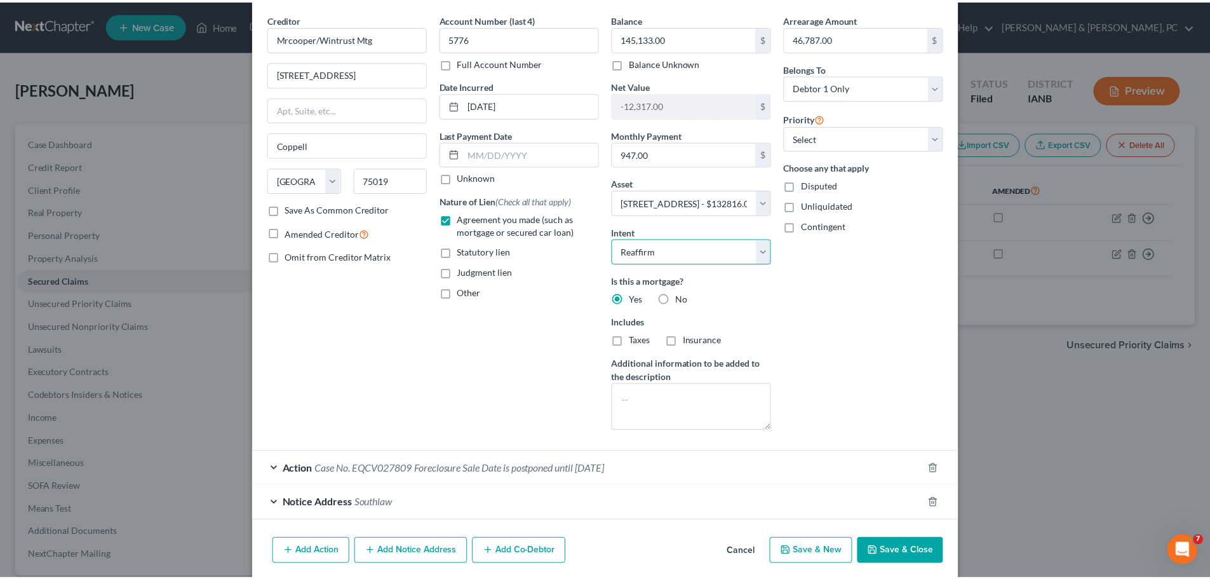
scroll to position [94, 0]
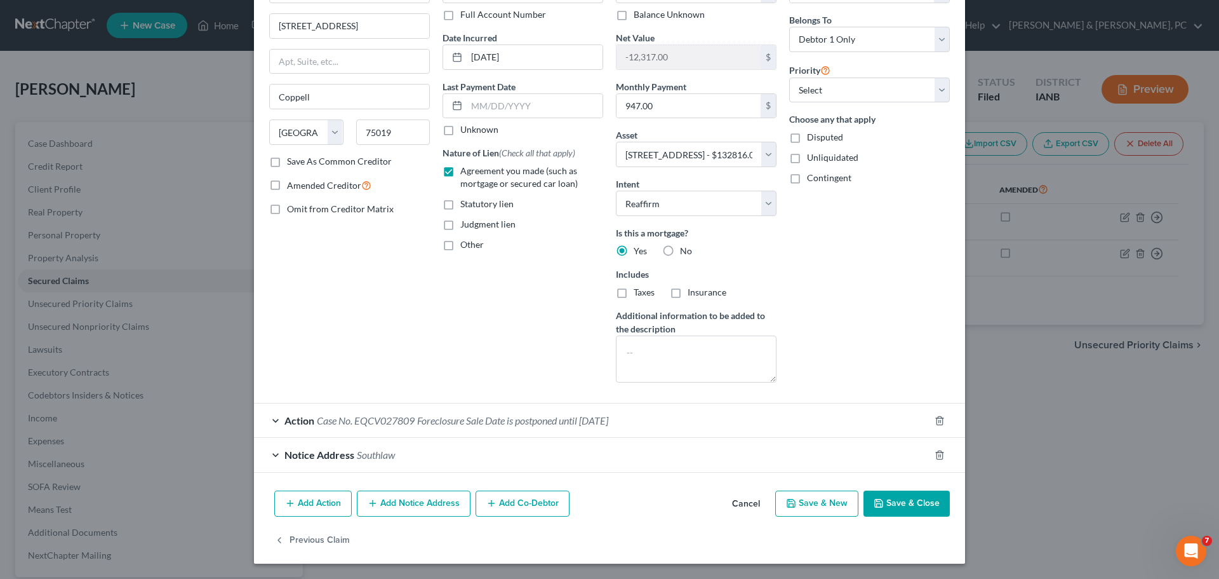
click at [892, 498] on button "Save & Close" at bounding box center [907, 503] width 86 height 27
select select
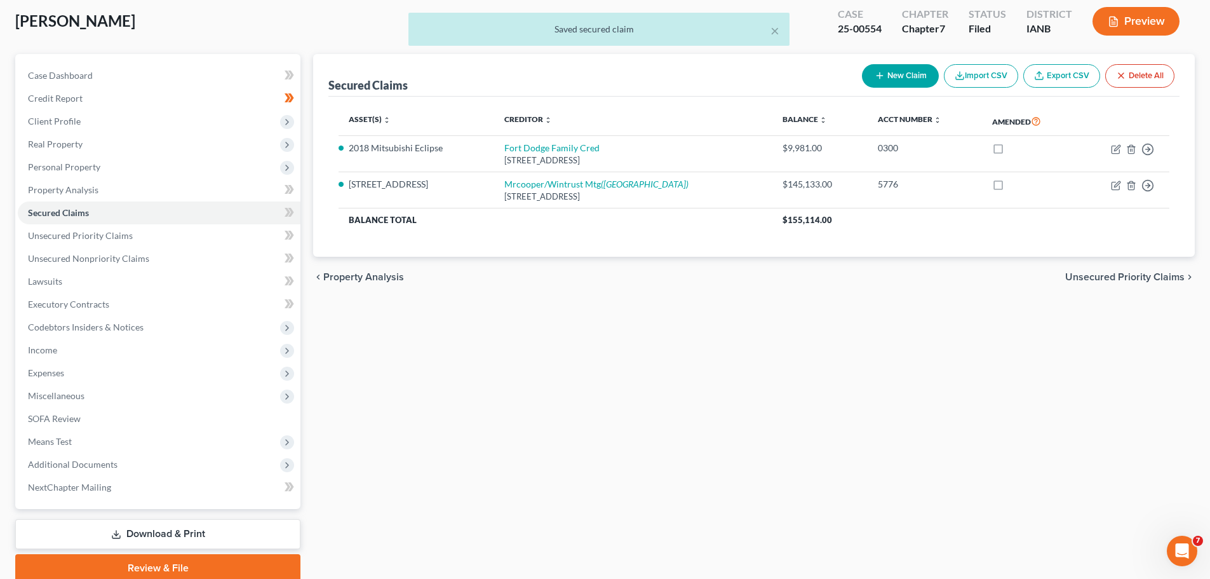
scroll to position [119, 0]
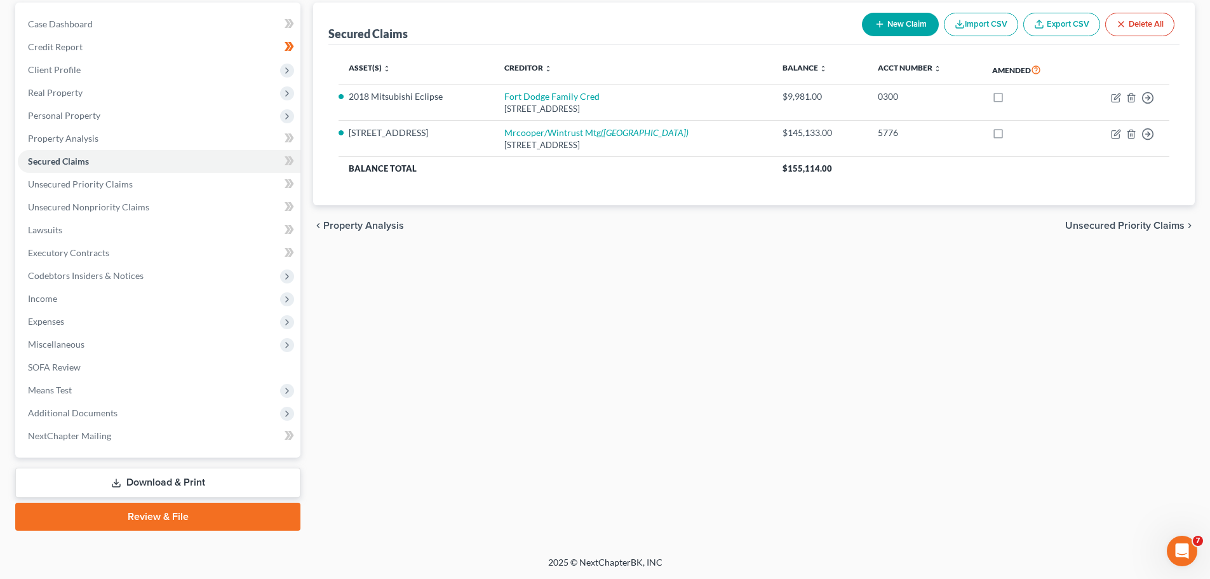
click at [158, 483] on link "Download & Print" at bounding box center [157, 482] width 285 height 30
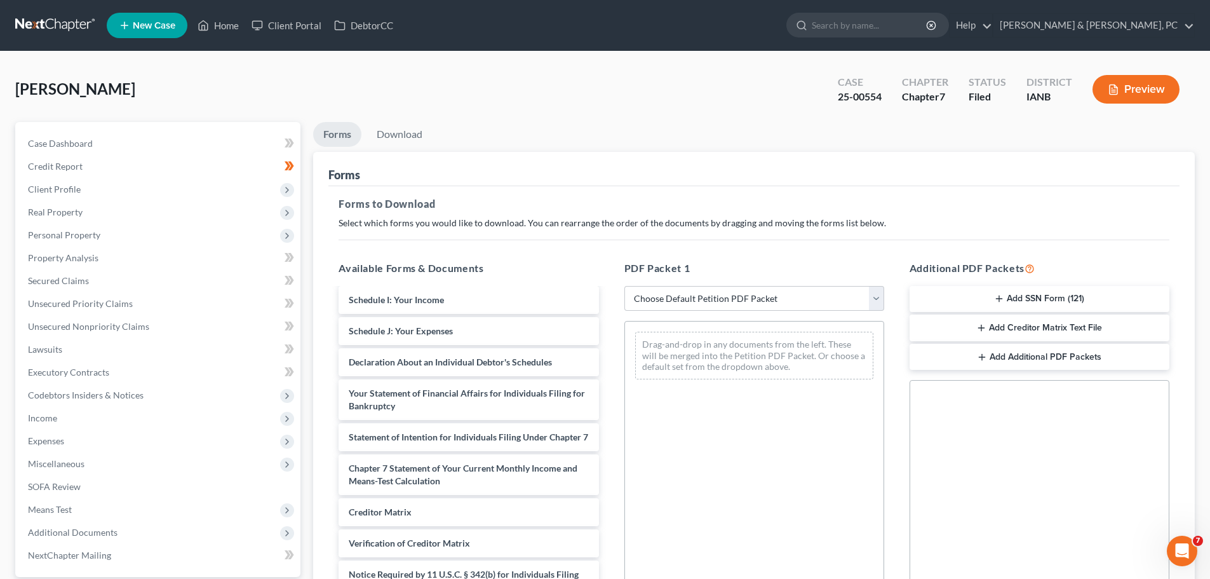
scroll to position [389, 0]
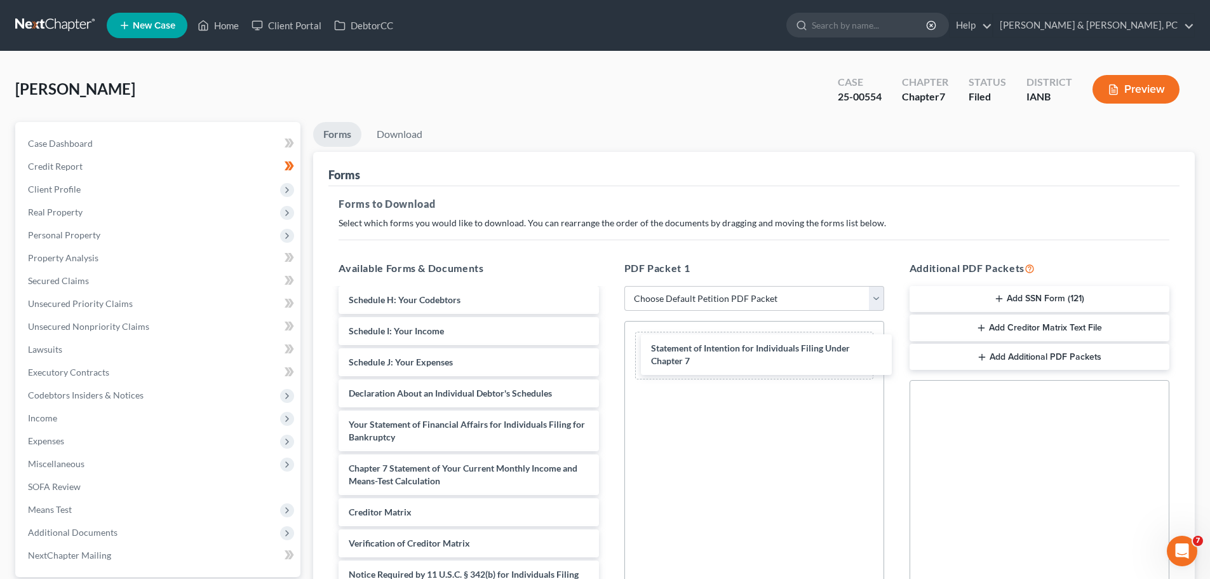
drag, startPoint x: 475, startPoint y: 427, endPoint x: 777, endPoint y: 351, distance: 311.7
click at [608, 351] on div "Statement of Intention for Individuals Filing Under Chapter 7 Credit Counseling…" at bounding box center [468, 266] width 280 height 732
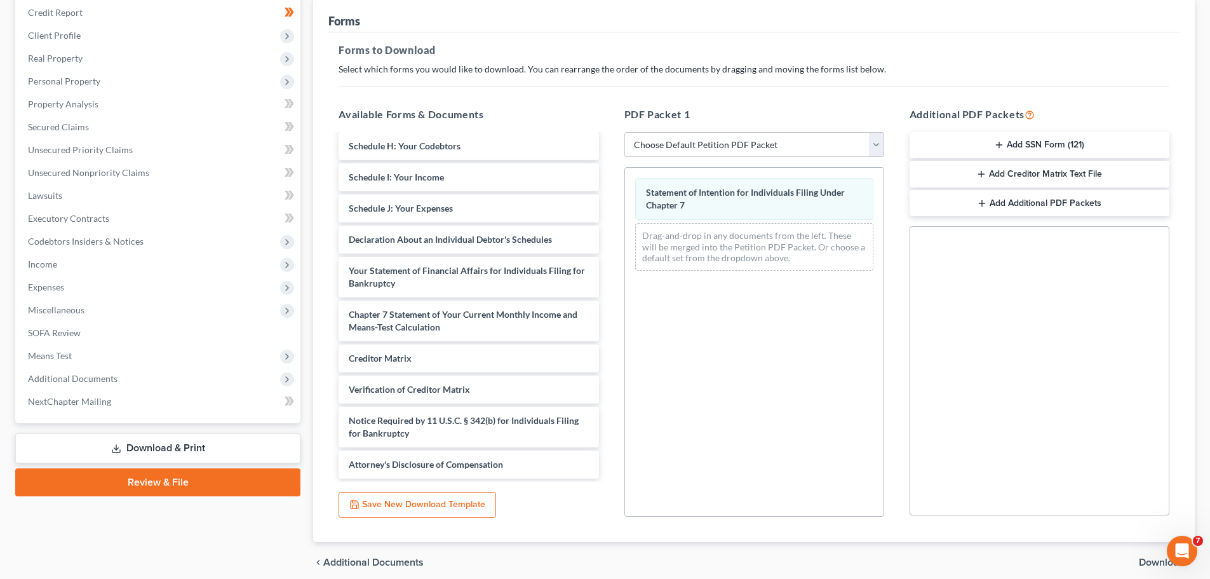
scroll to position [206, 0]
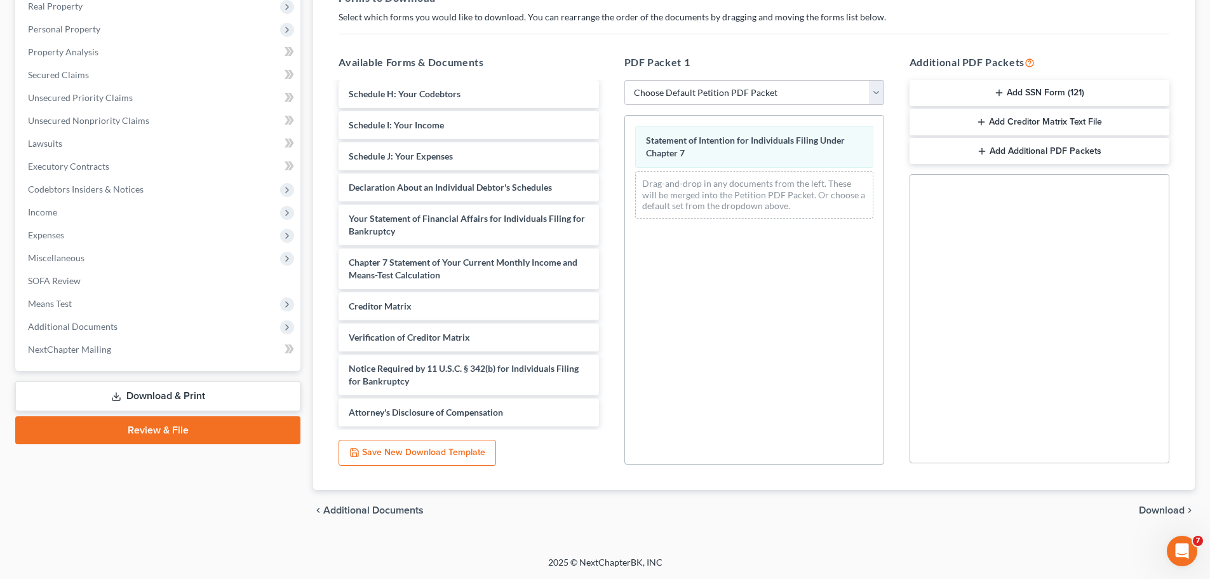
click at [1163, 510] on span "Download" at bounding box center [1162, 510] width 46 height 10
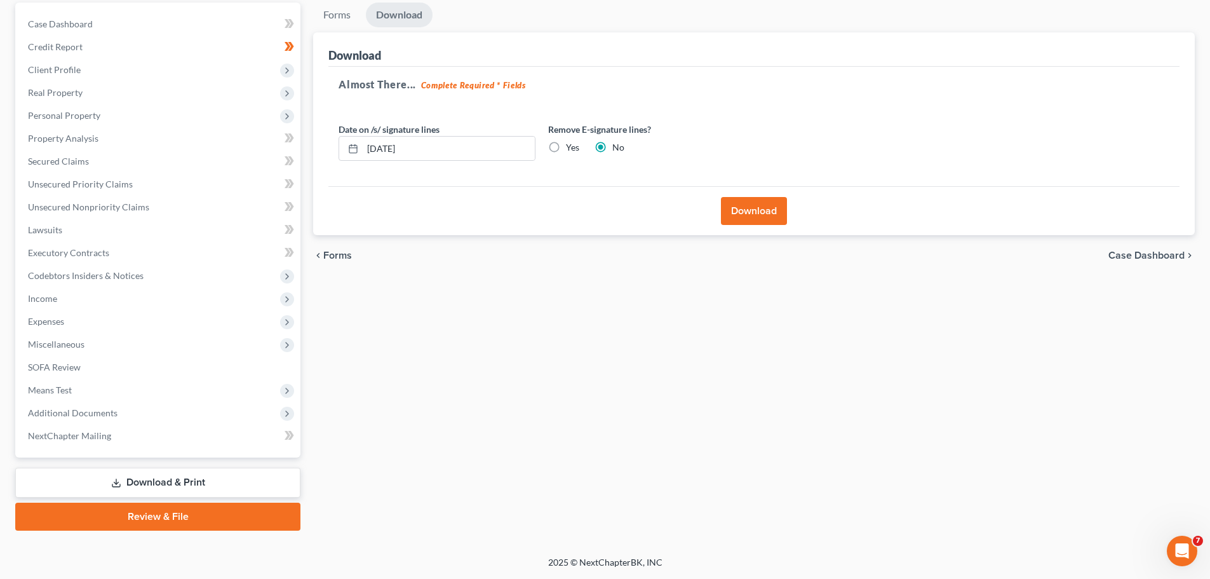
scroll to position [119, 0]
click at [749, 208] on button "Download" at bounding box center [754, 211] width 66 height 28
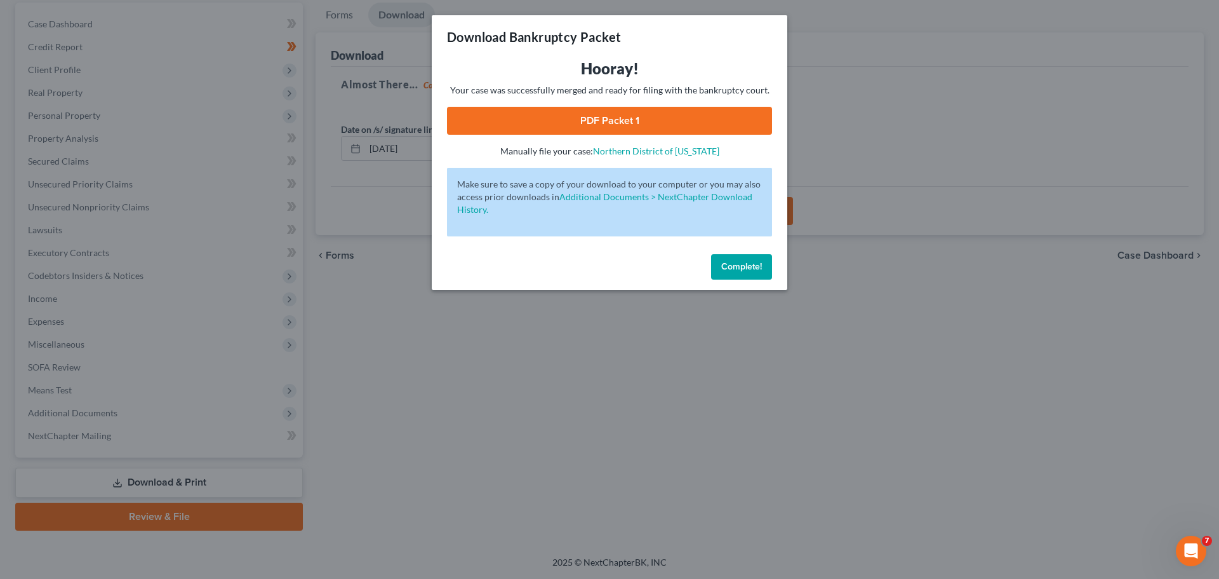
click at [597, 119] on link "PDF Packet 1" at bounding box center [609, 121] width 325 height 28
drag, startPoint x: 746, startPoint y: 273, endPoint x: 714, endPoint y: 235, distance: 50.0
click at [746, 273] on button "Complete!" at bounding box center [741, 266] width 61 height 25
